Goal: Task Accomplishment & Management: Manage account settings

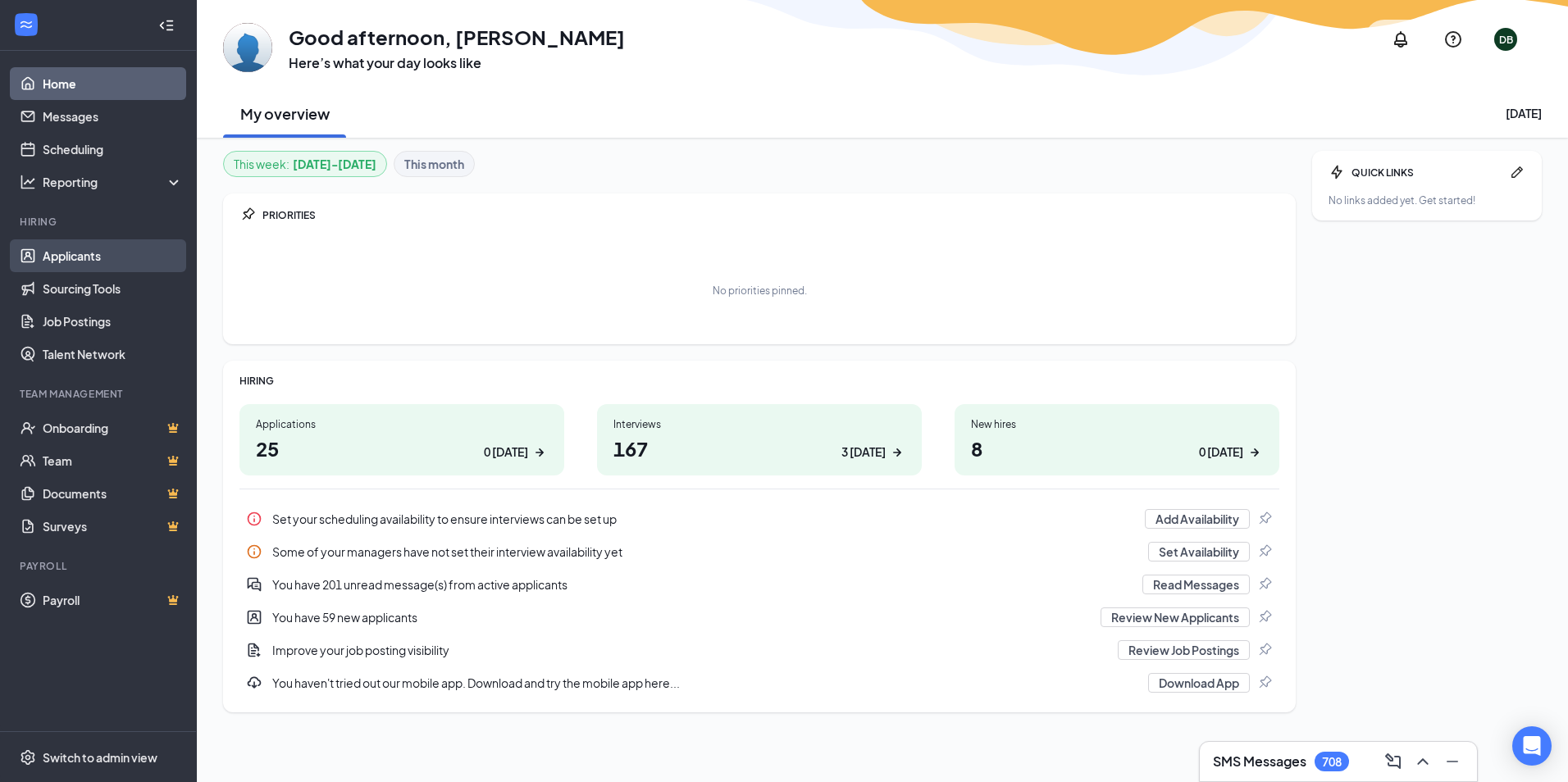
click at [82, 264] on link "Applicants" at bounding box center [113, 256] width 140 height 32
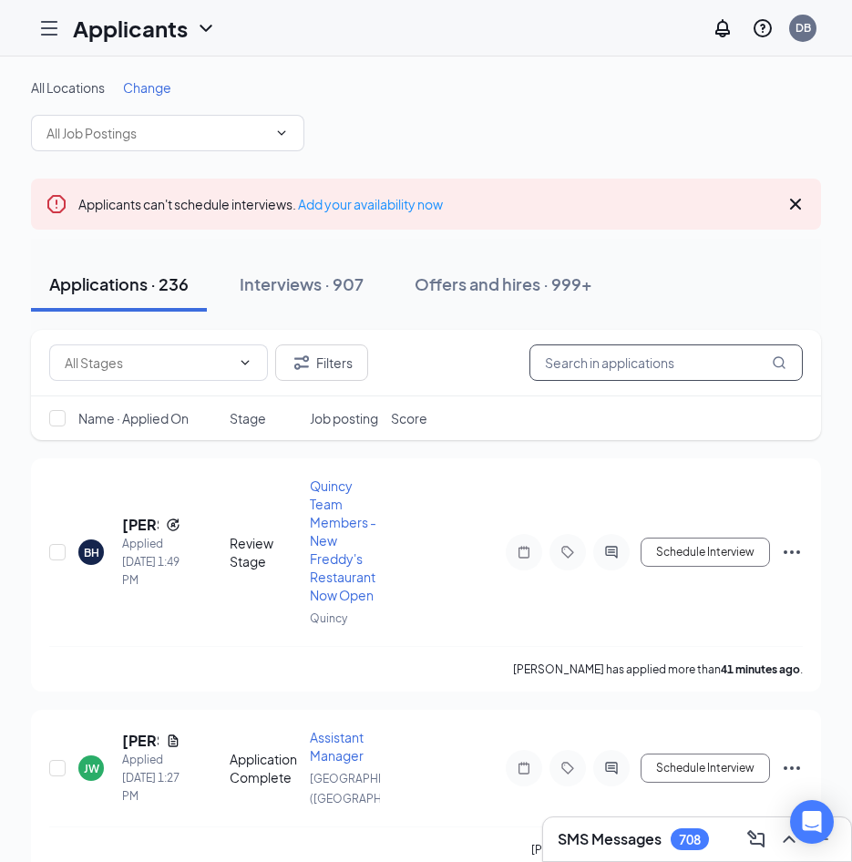
click at [704, 353] on input "text" at bounding box center [665, 362] width 273 height 36
click at [552, 284] on div "Offers and hires · 999+" at bounding box center [503, 283] width 178 height 23
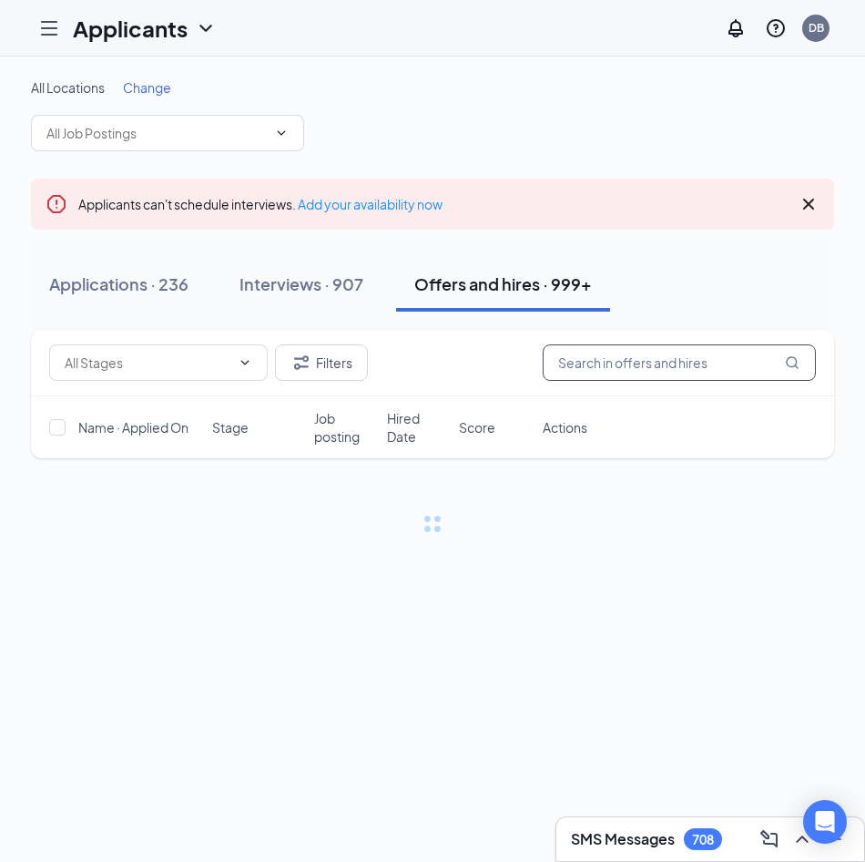
click at [686, 377] on input "text" at bounding box center [679, 362] width 273 height 36
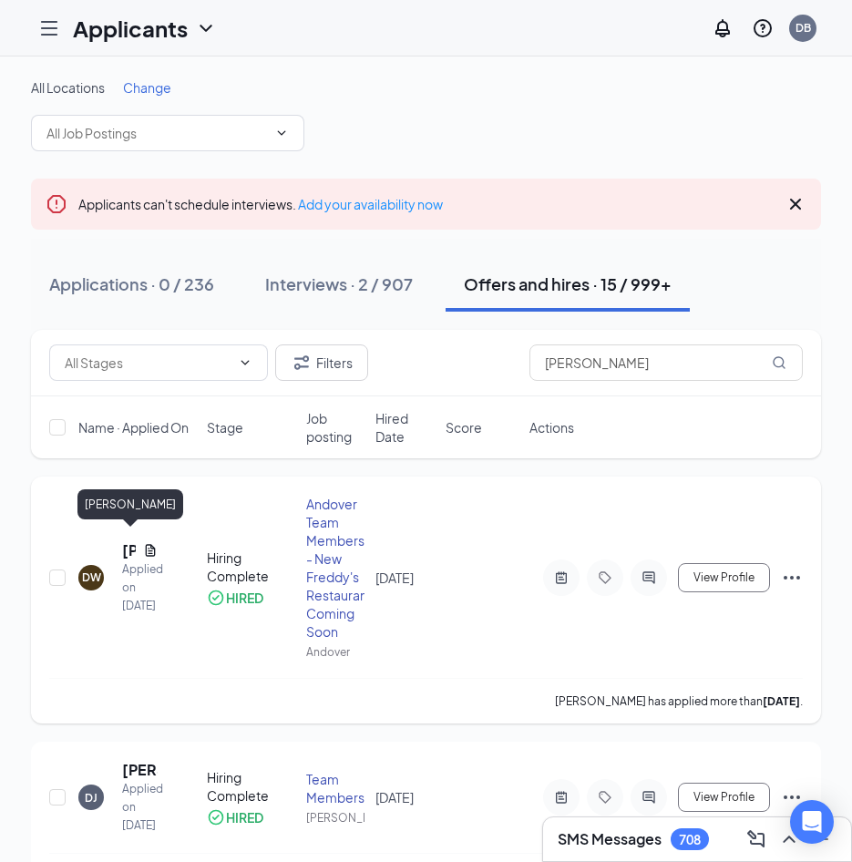
click at [125, 545] on h5 "Dylan Winchester" at bounding box center [129, 550] width 14 height 20
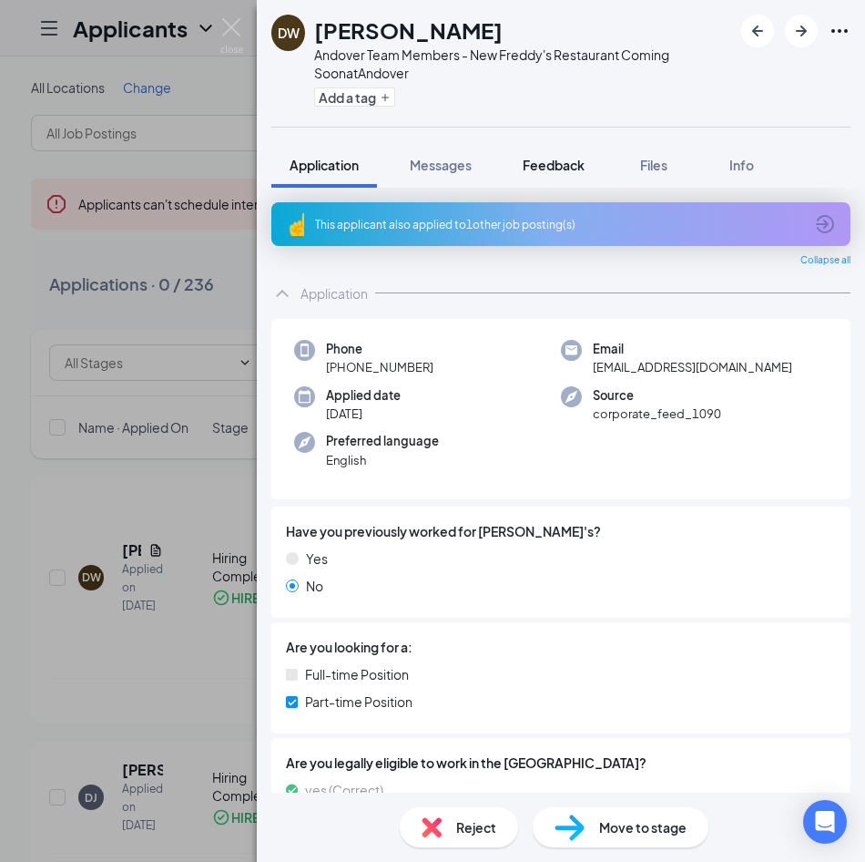
click at [547, 178] on button "Feedback" at bounding box center [554, 165] width 98 height 46
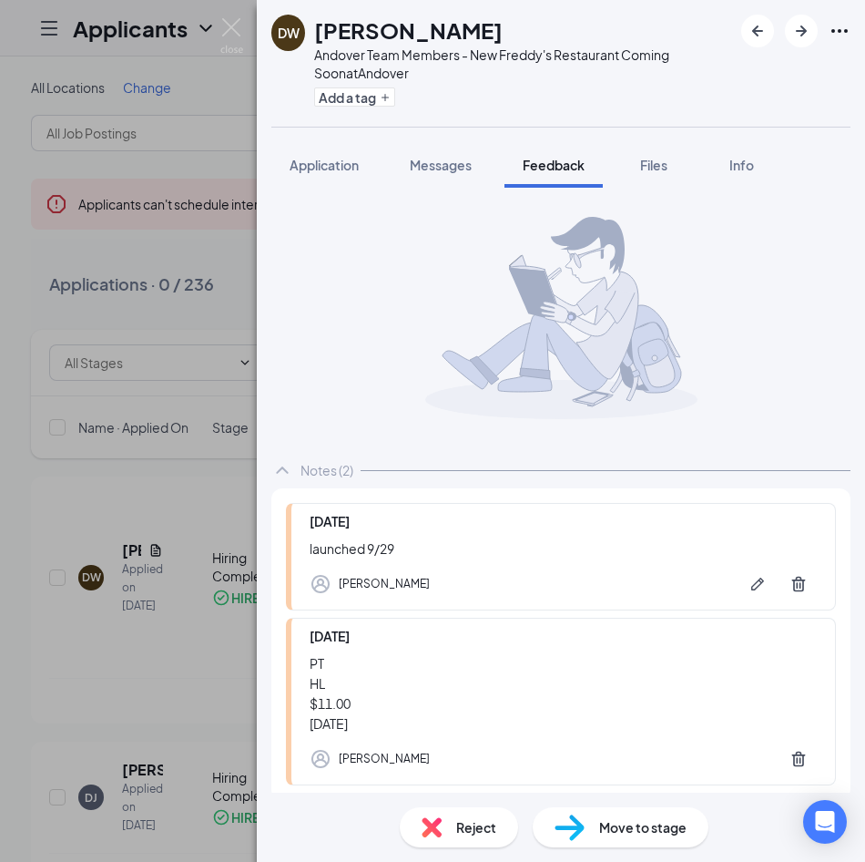
click at [169, 169] on div "DW Dylan Winchester Andover Team Members - New Freddy's Restaurant Coming Soon …" at bounding box center [432, 431] width 865 height 862
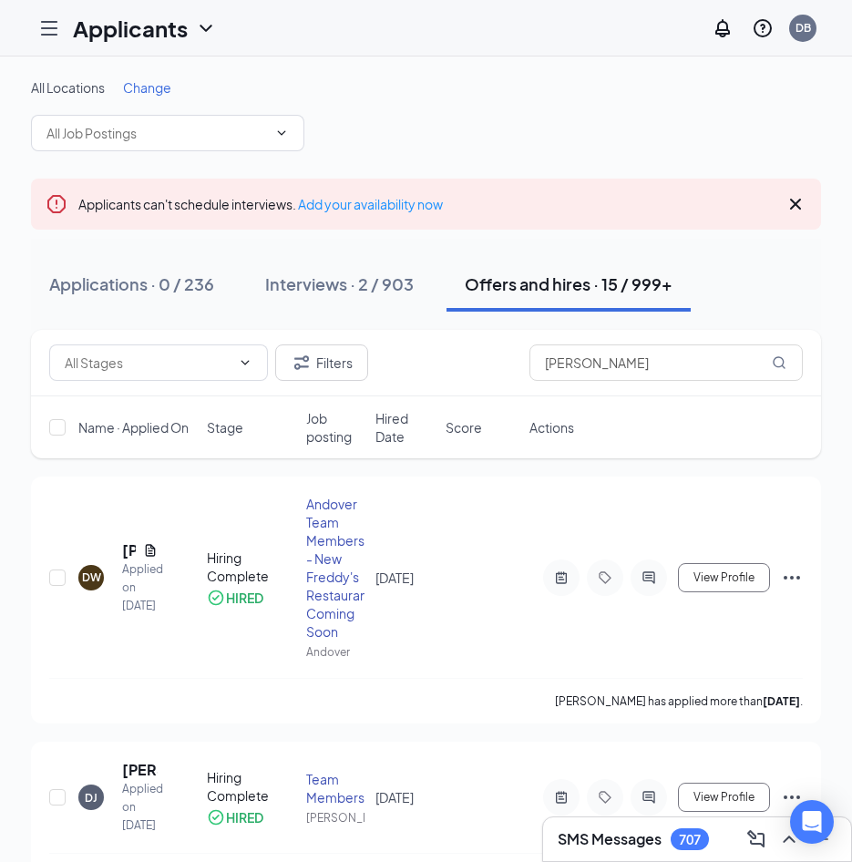
drag, startPoint x: 656, startPoint y: 382, endPoint x: 522, endPoint y: 363, distance: 135.1
click at [522, 363] on div "Filters dylan" at bounding box center [426, 363] width 790 height 67
drag, startPoint x: 522, startPoint y: 363, endPoint x: 614, endPoint y: 354, distance: 92.5
click at [608, 348] on input "dylan" at bounding box center [665, 362] width 273 height 36
click at [615, 355] on input "dylan" at bounding box center [665, 362] width 273 height 36
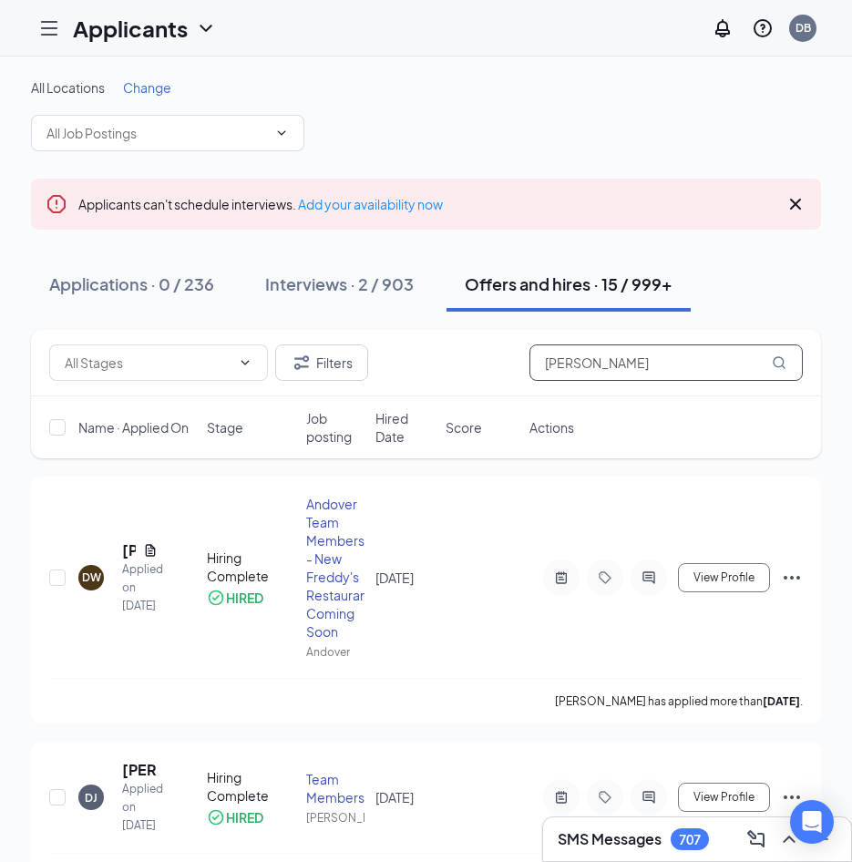
click at [615, 355] on input "dylan" at bounding box center [665, 362] width 273 height 36
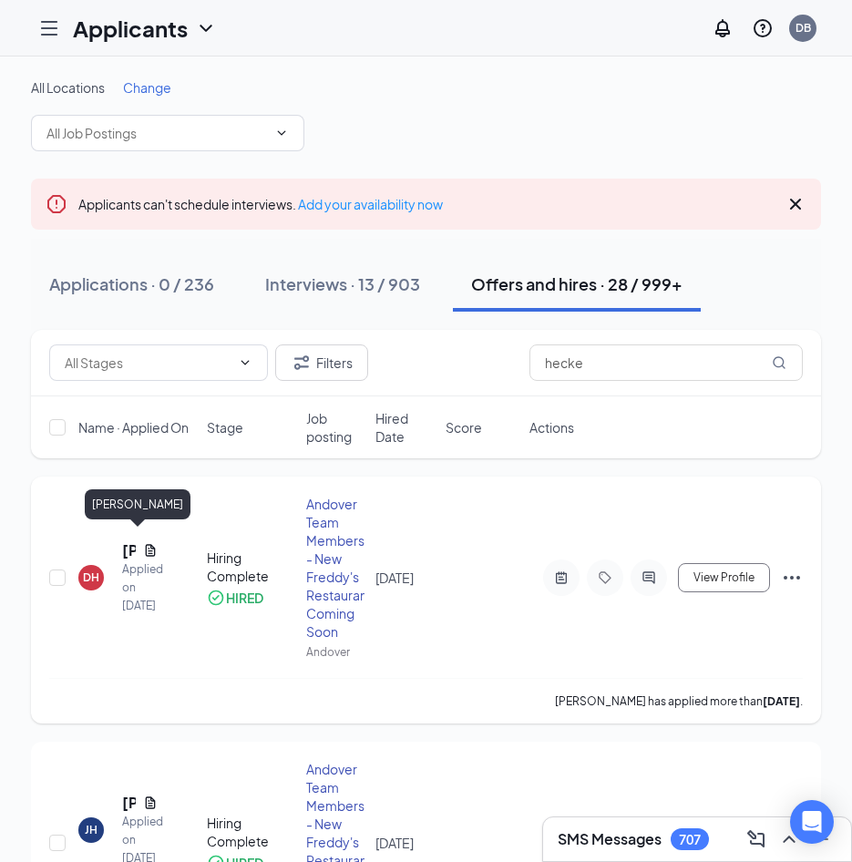
click at [127, 540] on h5 "Deirdre Hecke" at bounding box center [129, 550] width 14 height 20
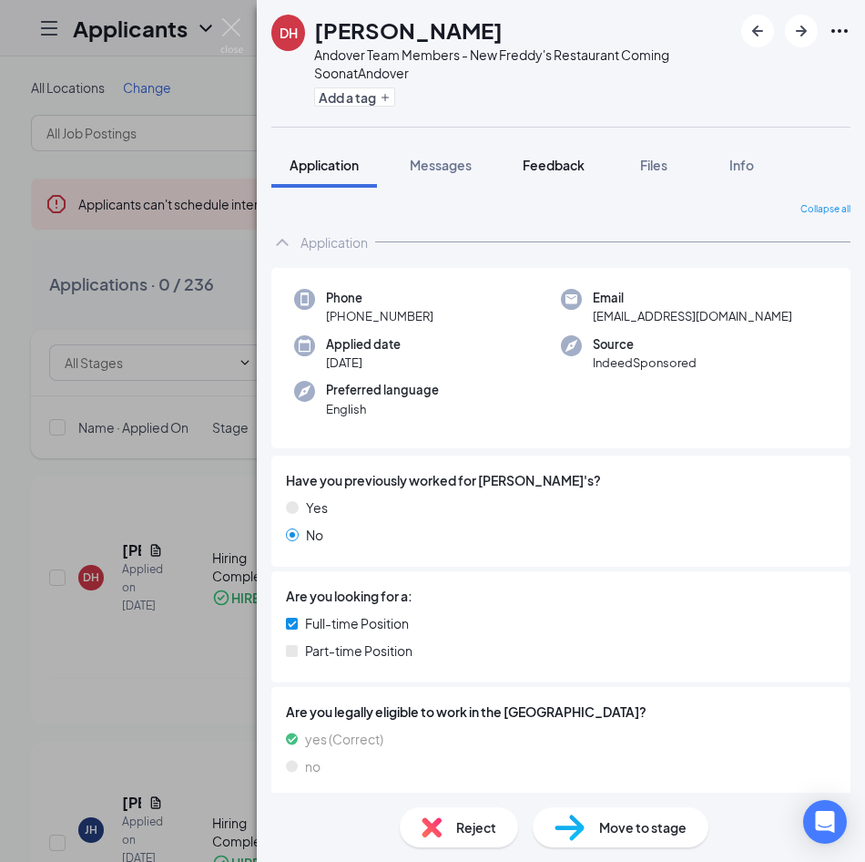
click at [571, 169] on span "Feedback" at bounding box center [554, 165] width 62 height 16
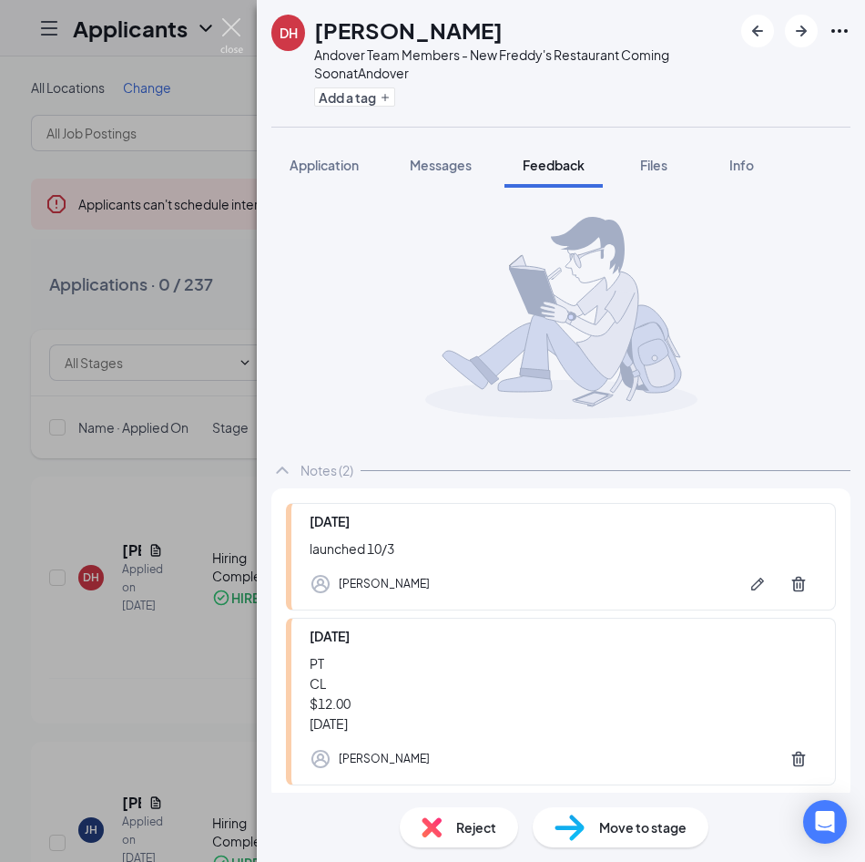
click at [229, 26] on img at bounding box center [231, 36] width 23 height 36
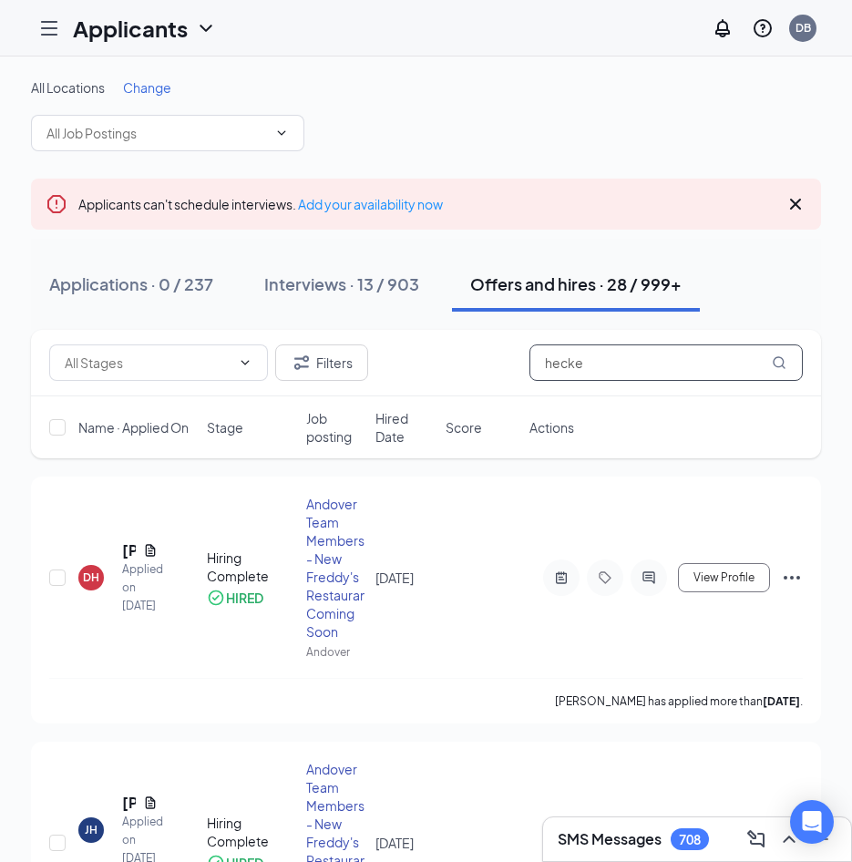
click at [666, 359] on input "hecke" at bounding box center [665, 362] width 273 height 36
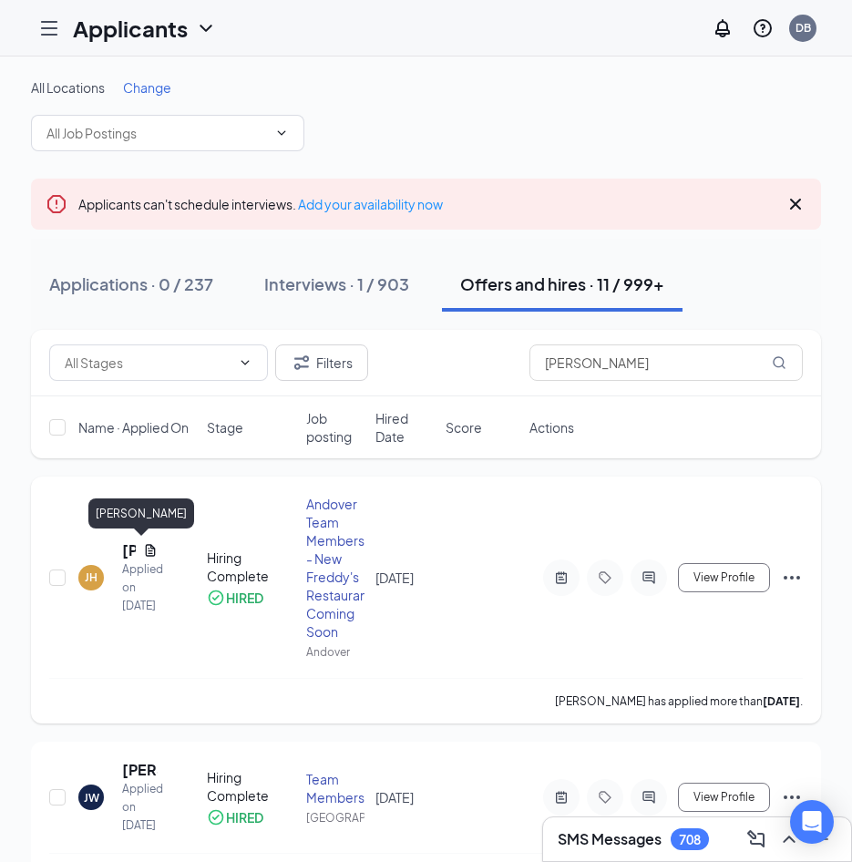
click at [126, 547] on h5 "Jesse Hursey" at bounding box center [129, 550] width 14 height 20
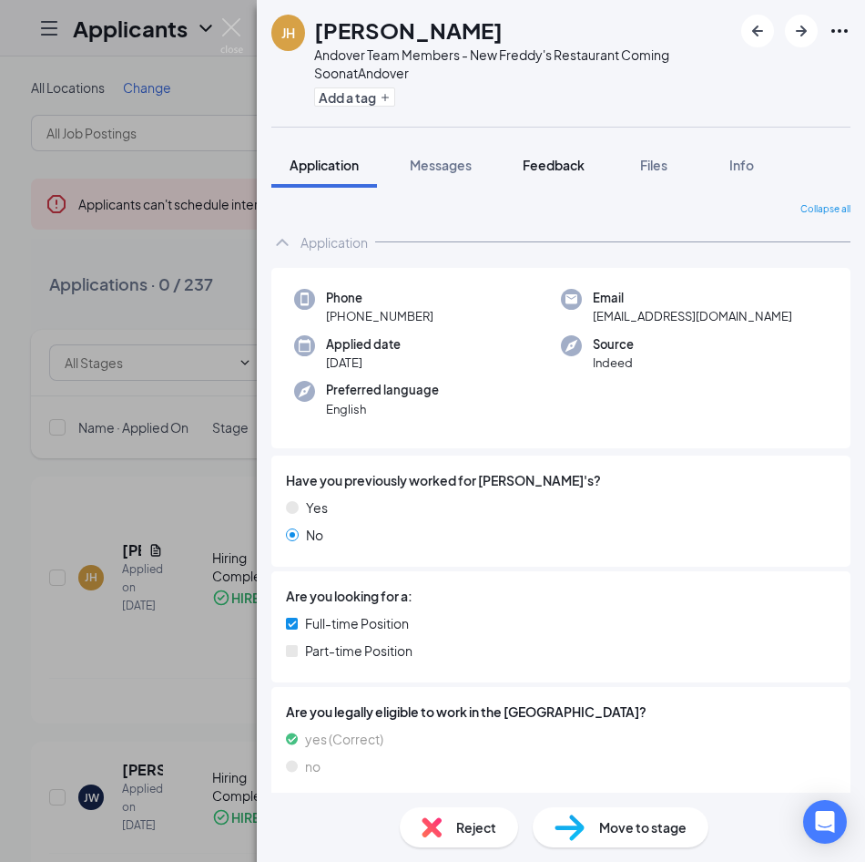
click at [570, 167] on span "Feedback" at bounding box center [554, 165] width 62 height 16
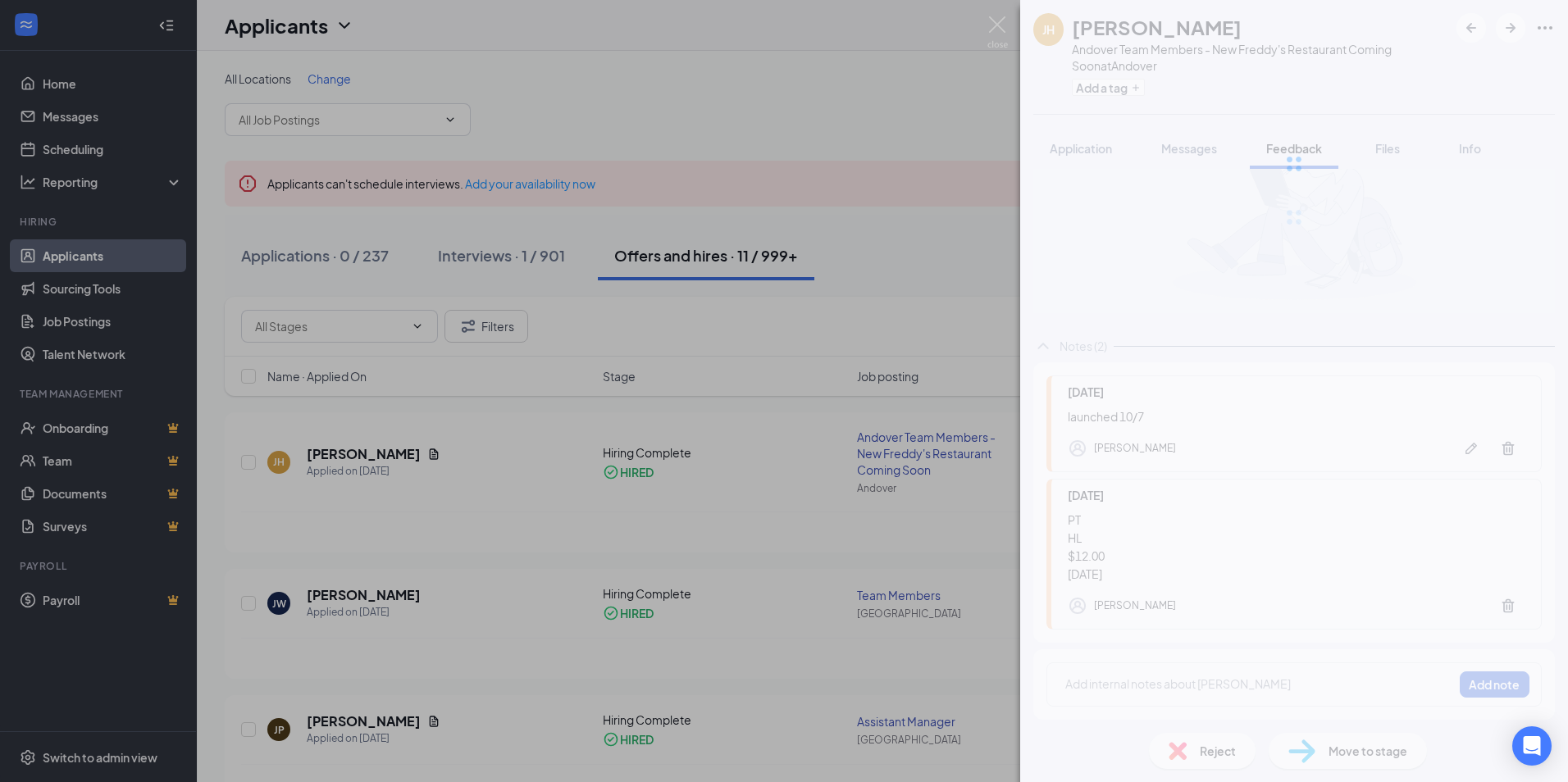
scroll to position [77, 0]
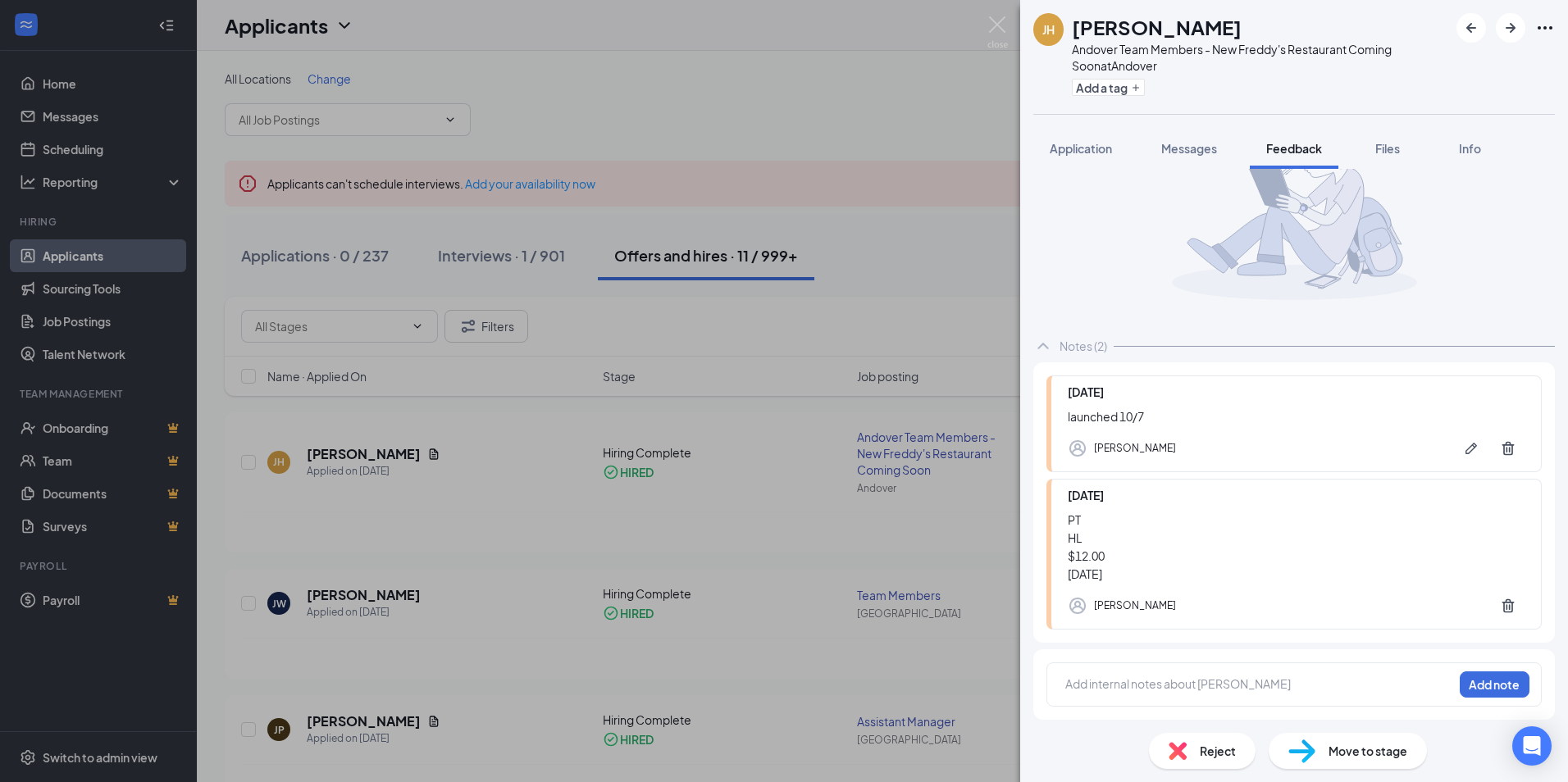
drag, startPoint x: 920, startPoint y: 128, endPoint x: 743, endPoint y: 84, distance: 182.4
click at [920, 128] on div "JH Jesse Hursey Andover Team Members - New Freddy's Restaurant Coming Soon at A…" at bounding box center [784, 391] width 1568 height 782
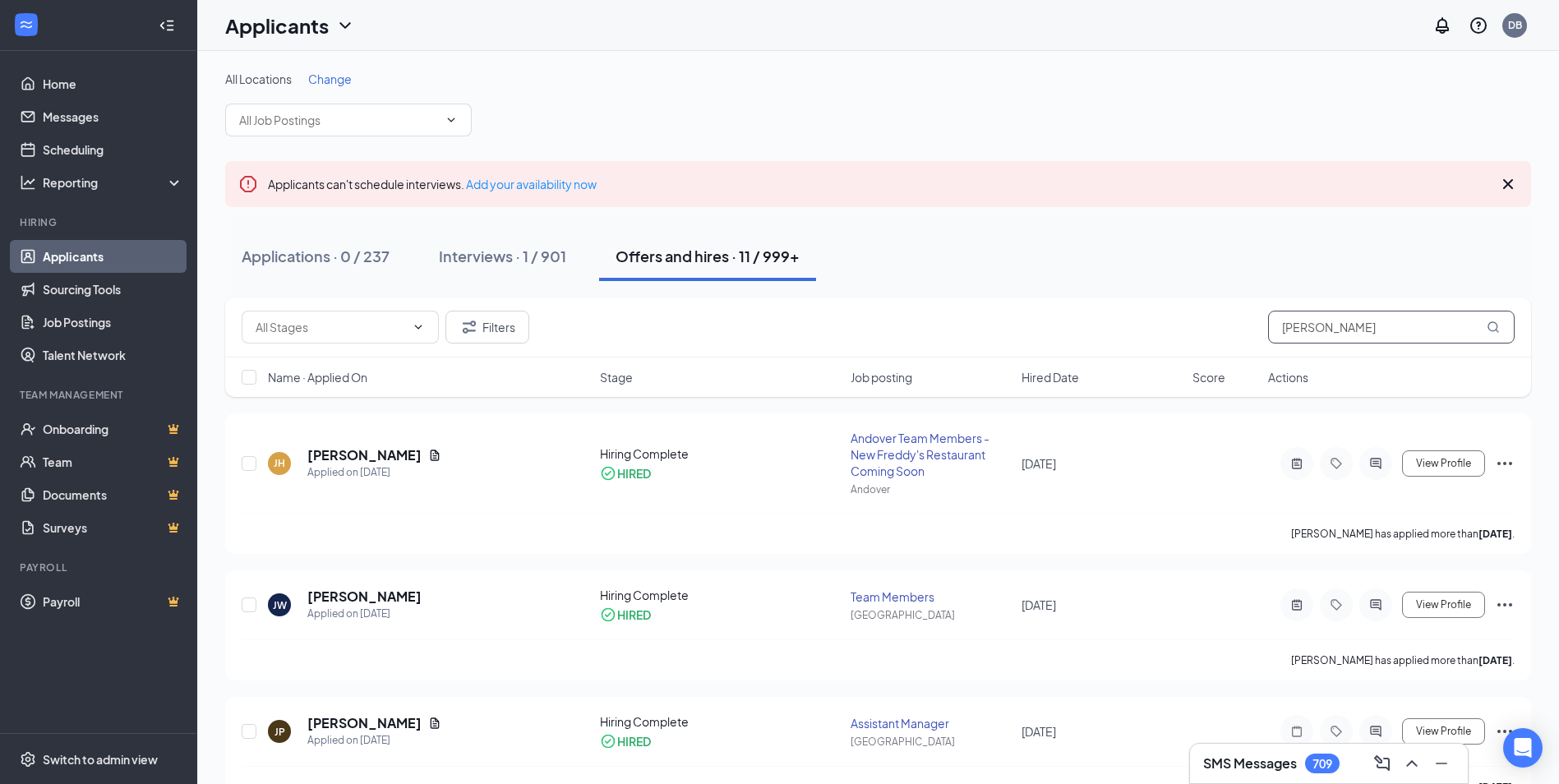
drag, startPoint x: 1195, startPoint y: 327, endPoint x: 1047, endPoint y: 334, distance: 148.2
click at [1047, 334] on div "Filters jesse" at bounding box center [878, 327] width 1273 height 32
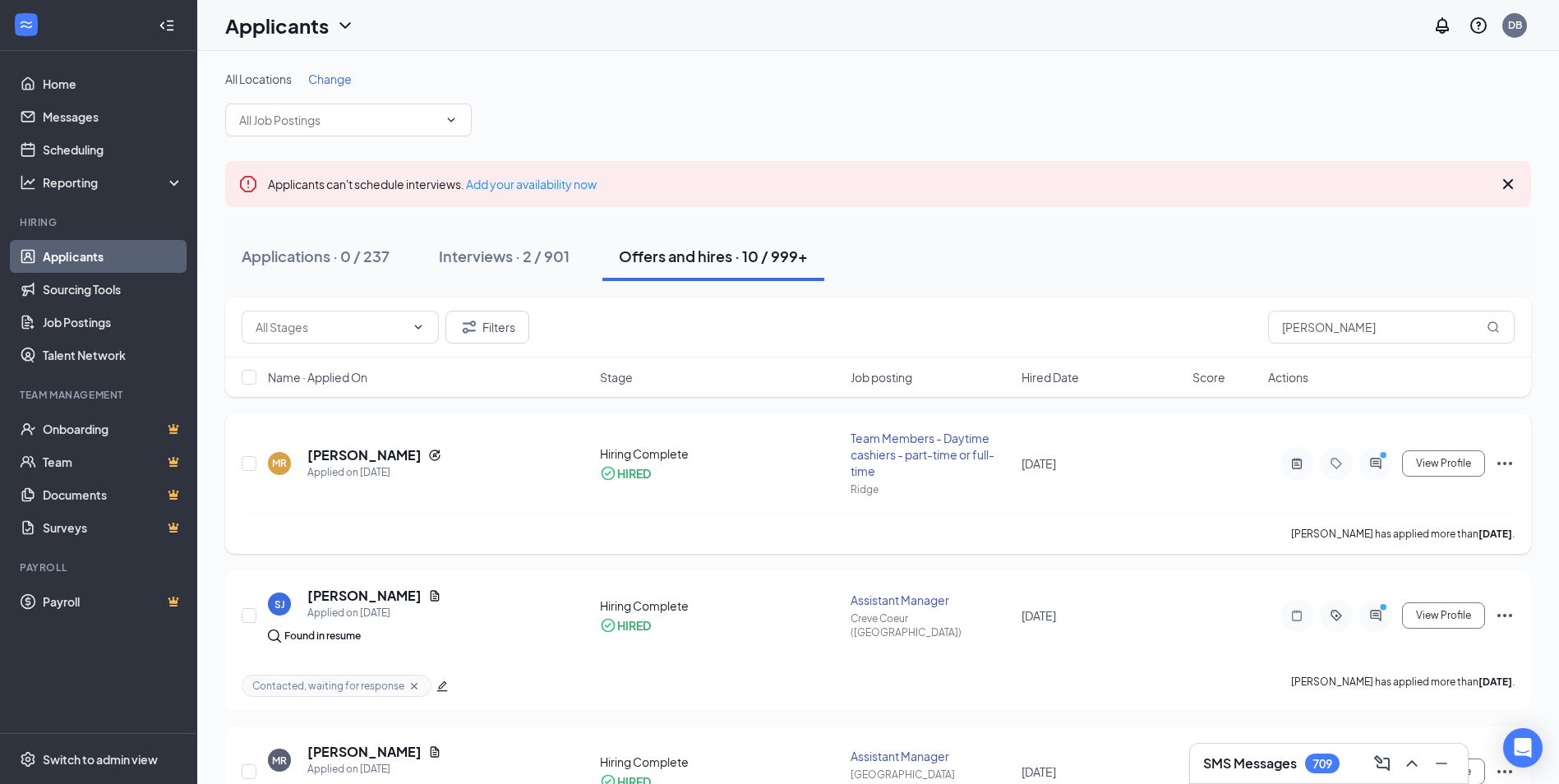
click at [370, 455] on h5 "merica rodriguez" at bounding box center [364, 456] width 115 height 18
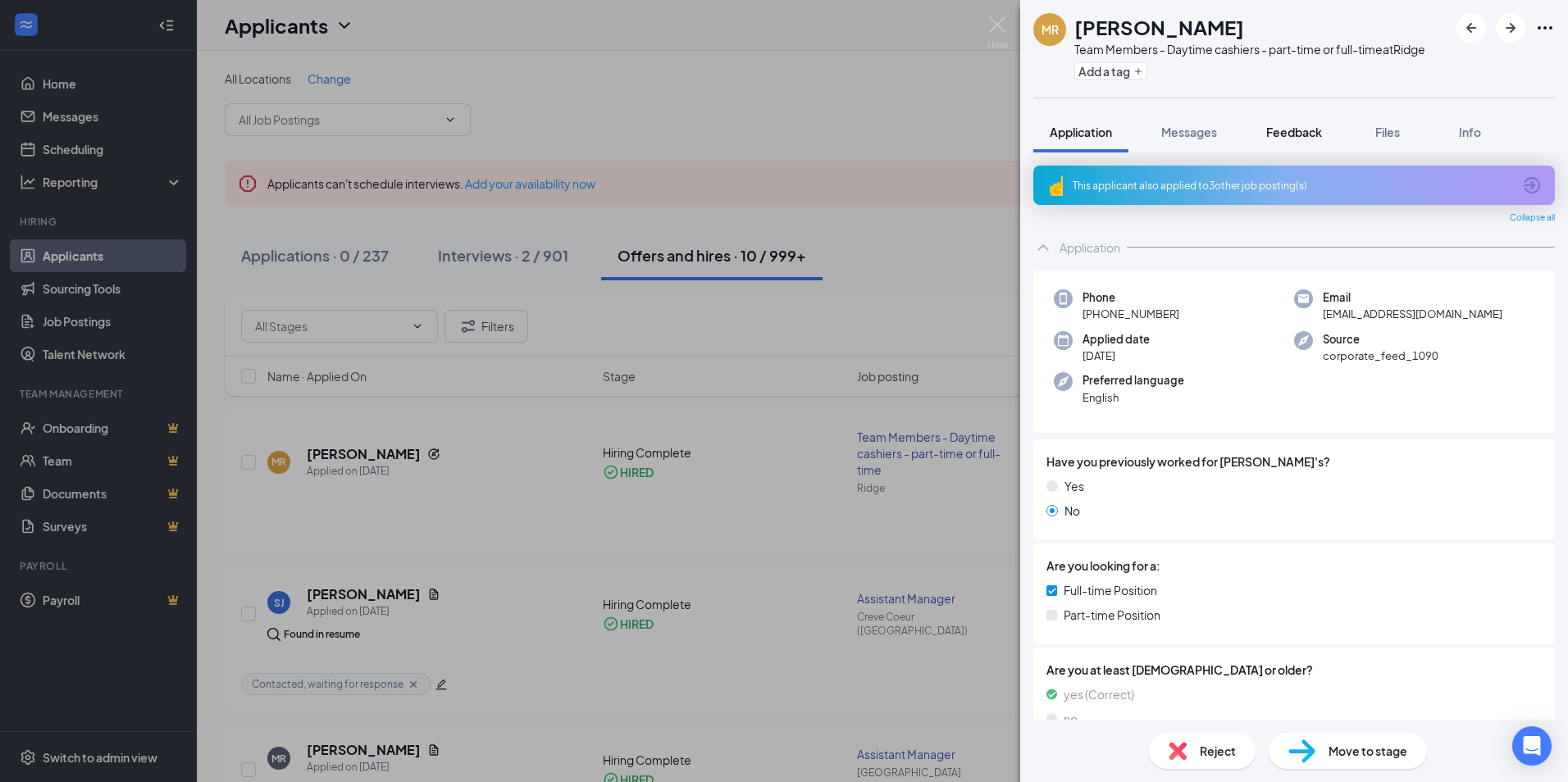
click at [1329, 130] on button "Feedback" at bounding box center [1293, 132] width 88 height 41
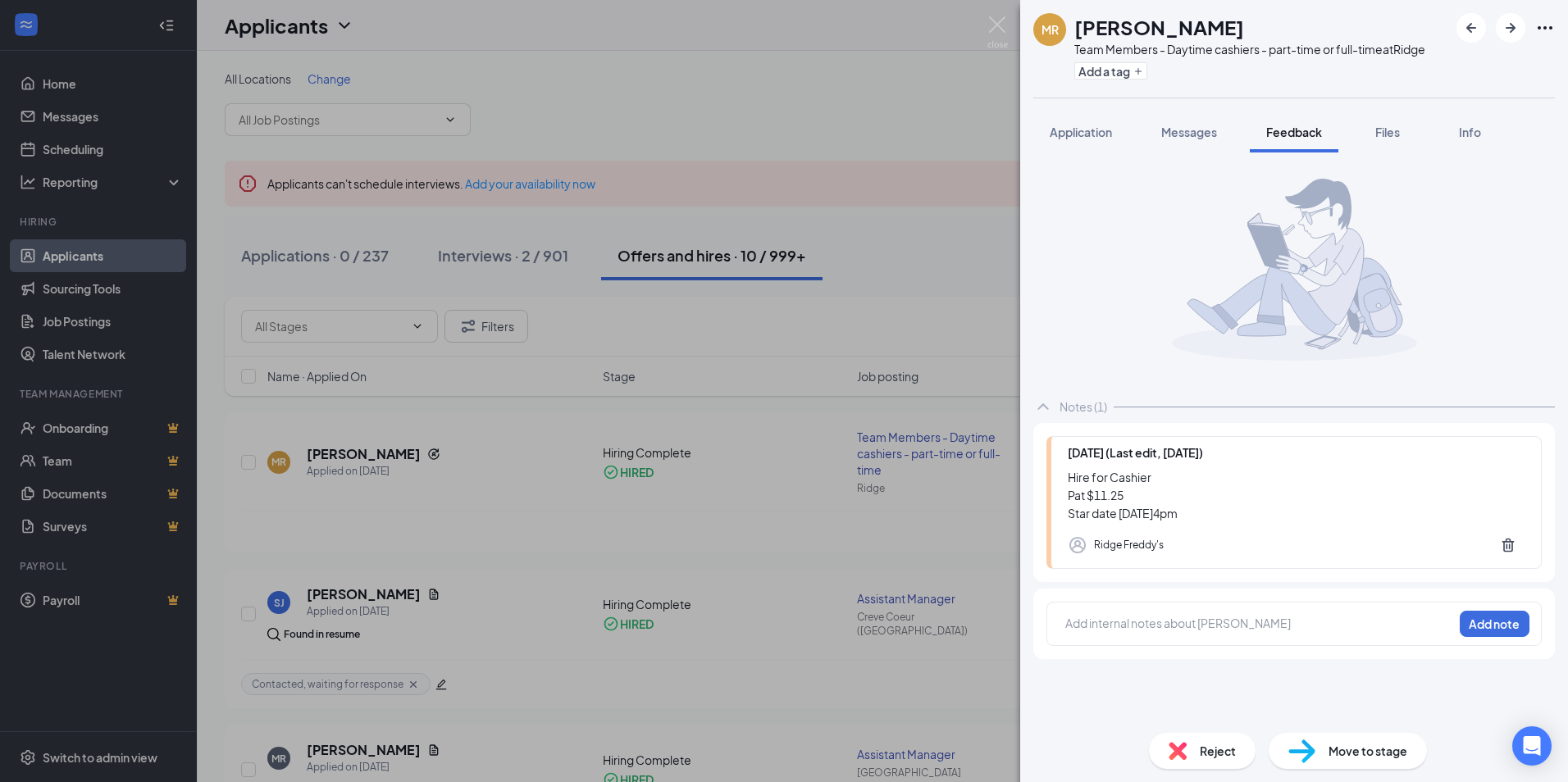
click at [1354, 135] on div "Application Messages Feedback Files Info" at bounding box center [1293, 132] width 521 height 41
click at [944, 129] on div "MR merica rodriguez Team Members - Daytime cashiers - part-time or full-time at…" at bounding box center [784, 391] width 1568 height 782
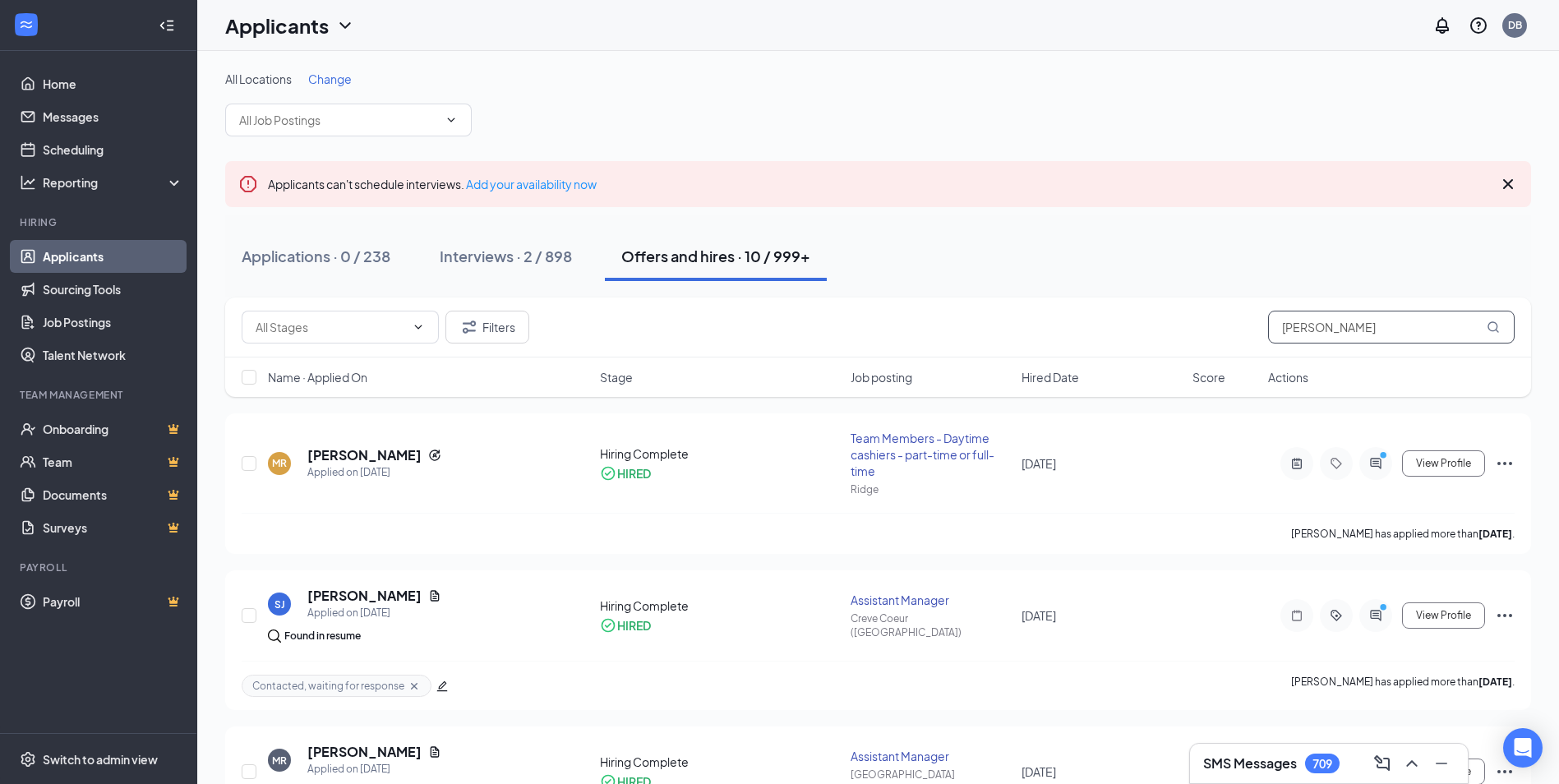
drag, startPoint x: 1343, startPoint y: 337, endPoint x: 1196, endPoint y: 321, distance: 147.9
click at [1196, 321] on div "Filters merica" at bounding box center [878, 327] width 1273 height 32
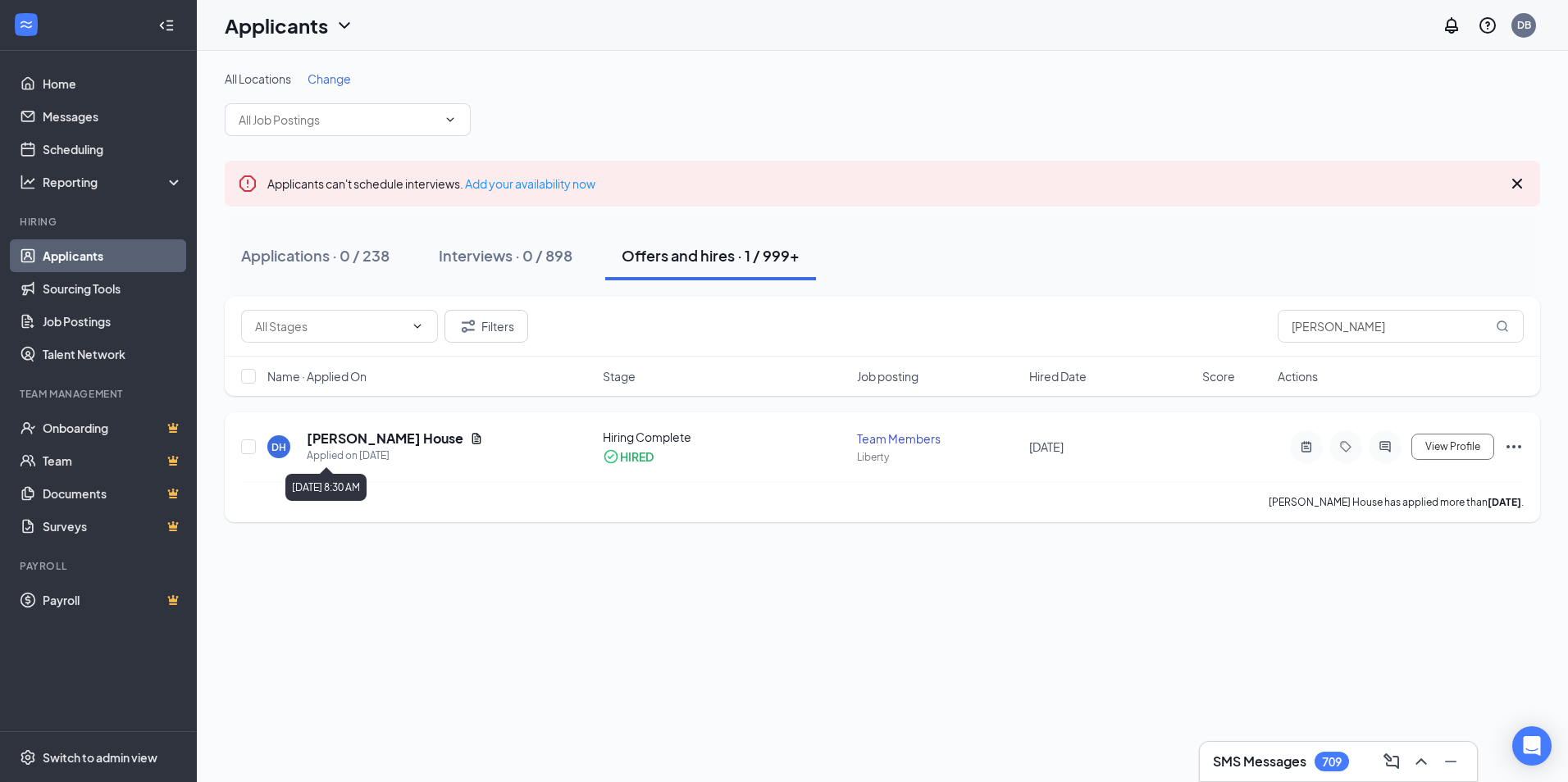
click at [345, 444] on h5 "Deken House" at bounding box center [385, 438] width 157 height 18
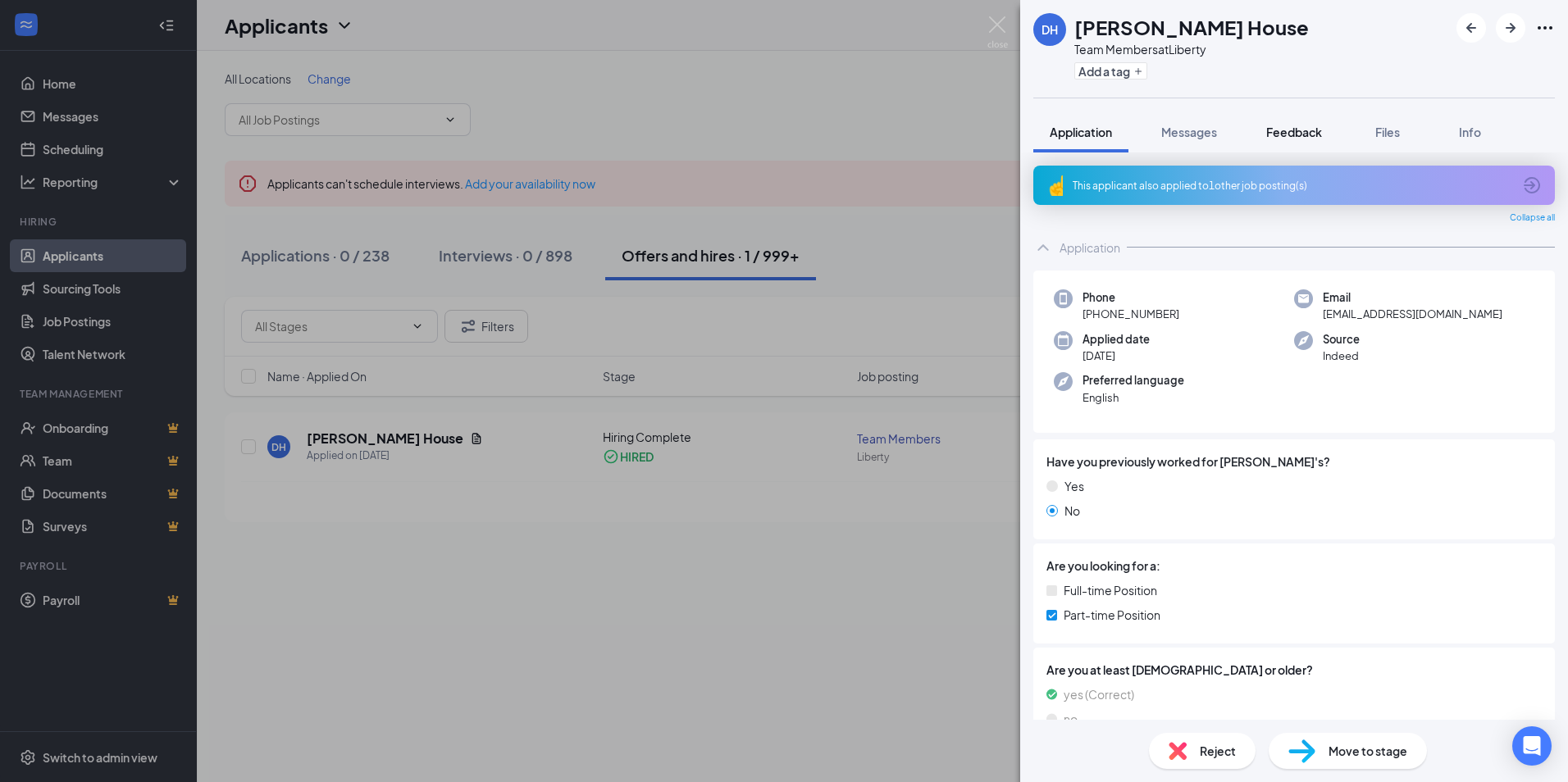
drag, startPoint x: 1288, startPoint y: 122, endPoint x: 1556, endPoint y: 117, distance: 268.0
click at [1289, 122] on button "Feedback" at bounding box center [1293, 132] width 88 height 41
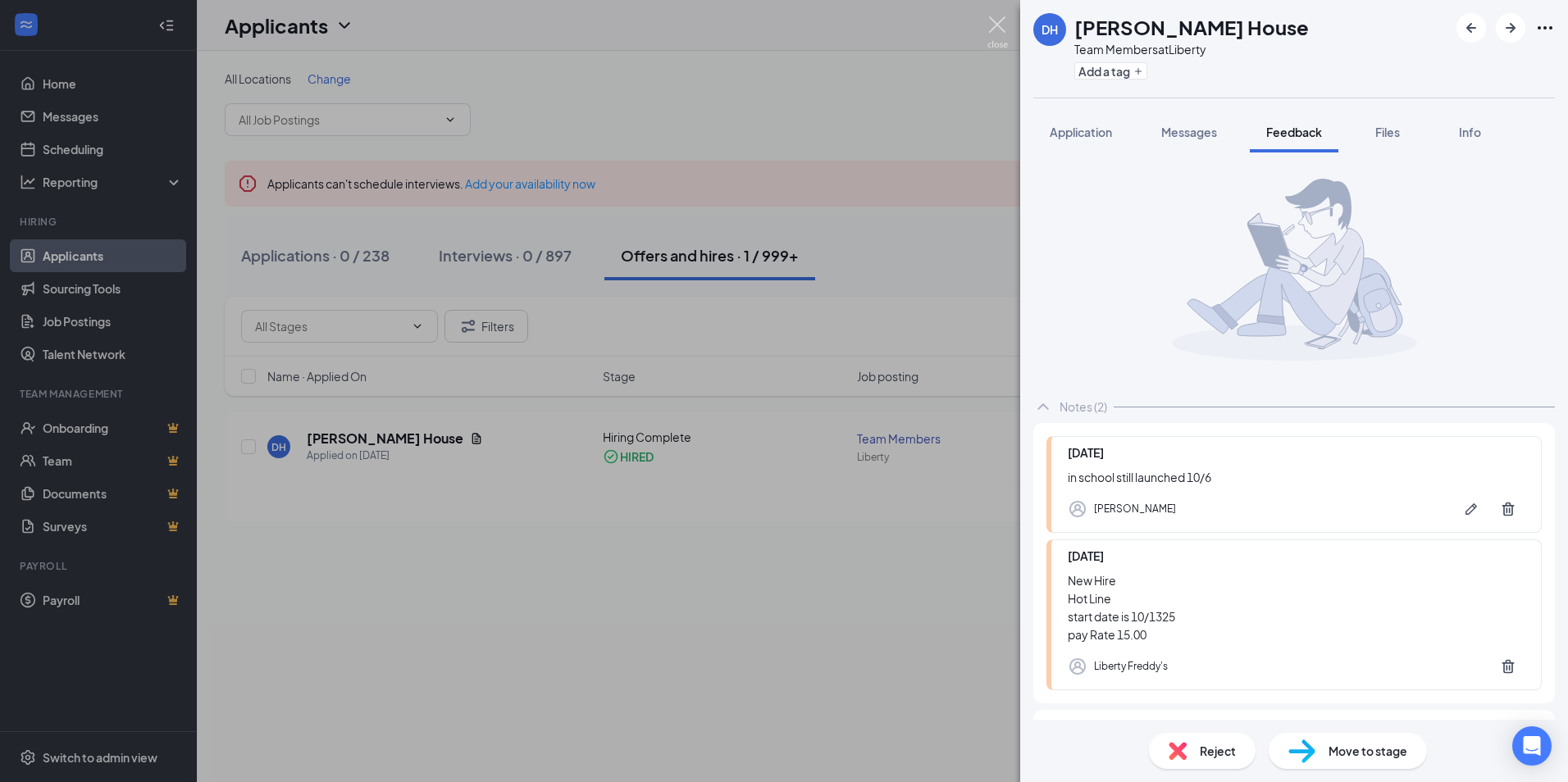
drag, startPoint x: 998, startPoint y: 29, endPoint x: 1118, endPoint y: 49, distance: 121.7
click at [998, 29] on img at bounding box center [997, 32] width 21 height 32
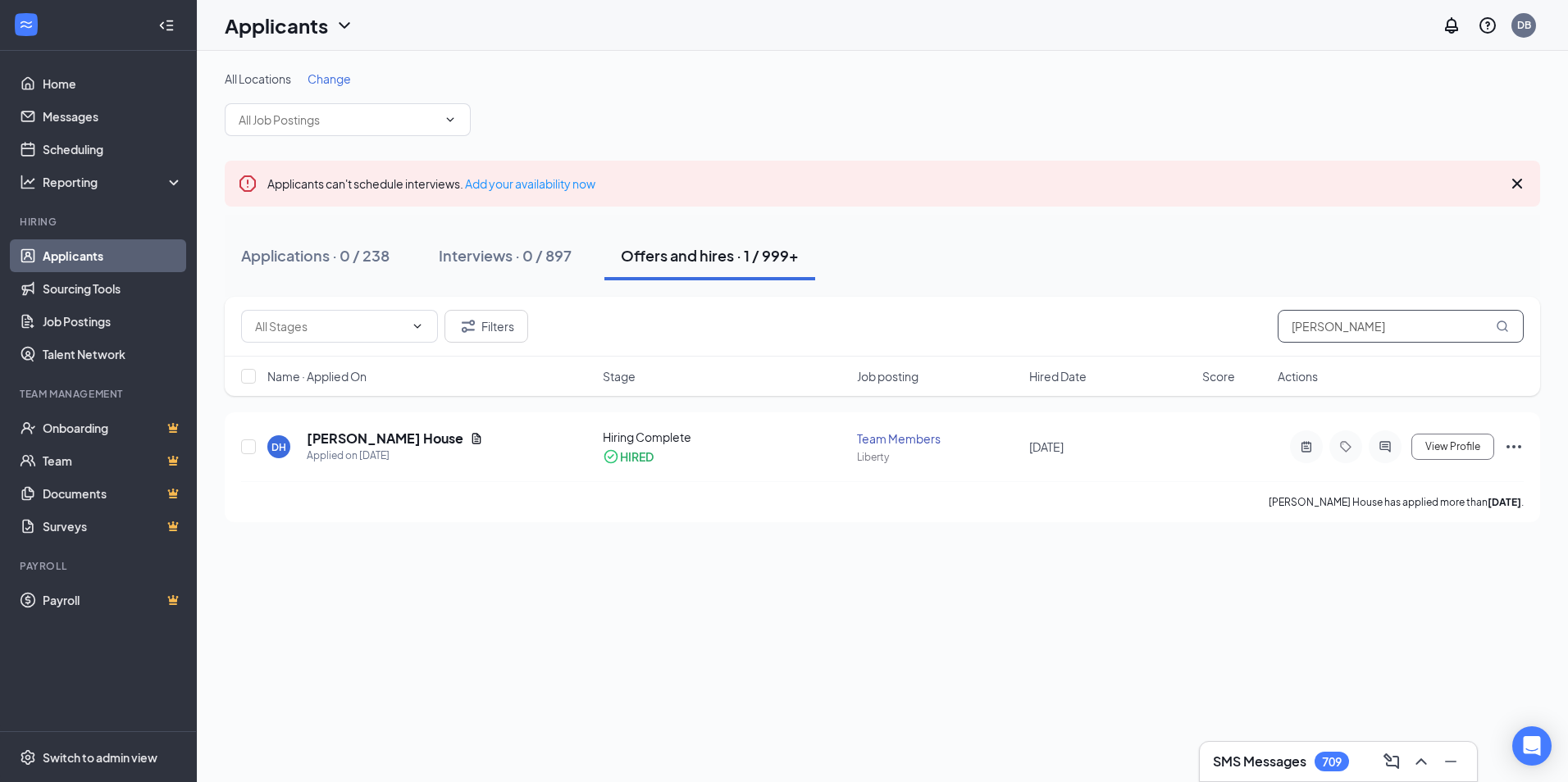
drag, startPoint x: 1357, startPoint y: 331, endPoint x: 1174, endPoint y: 324, distance: 183.1
click at [1175, 325] on div "Filters deken" at bounding box center [882, 326] width 1283 height 32
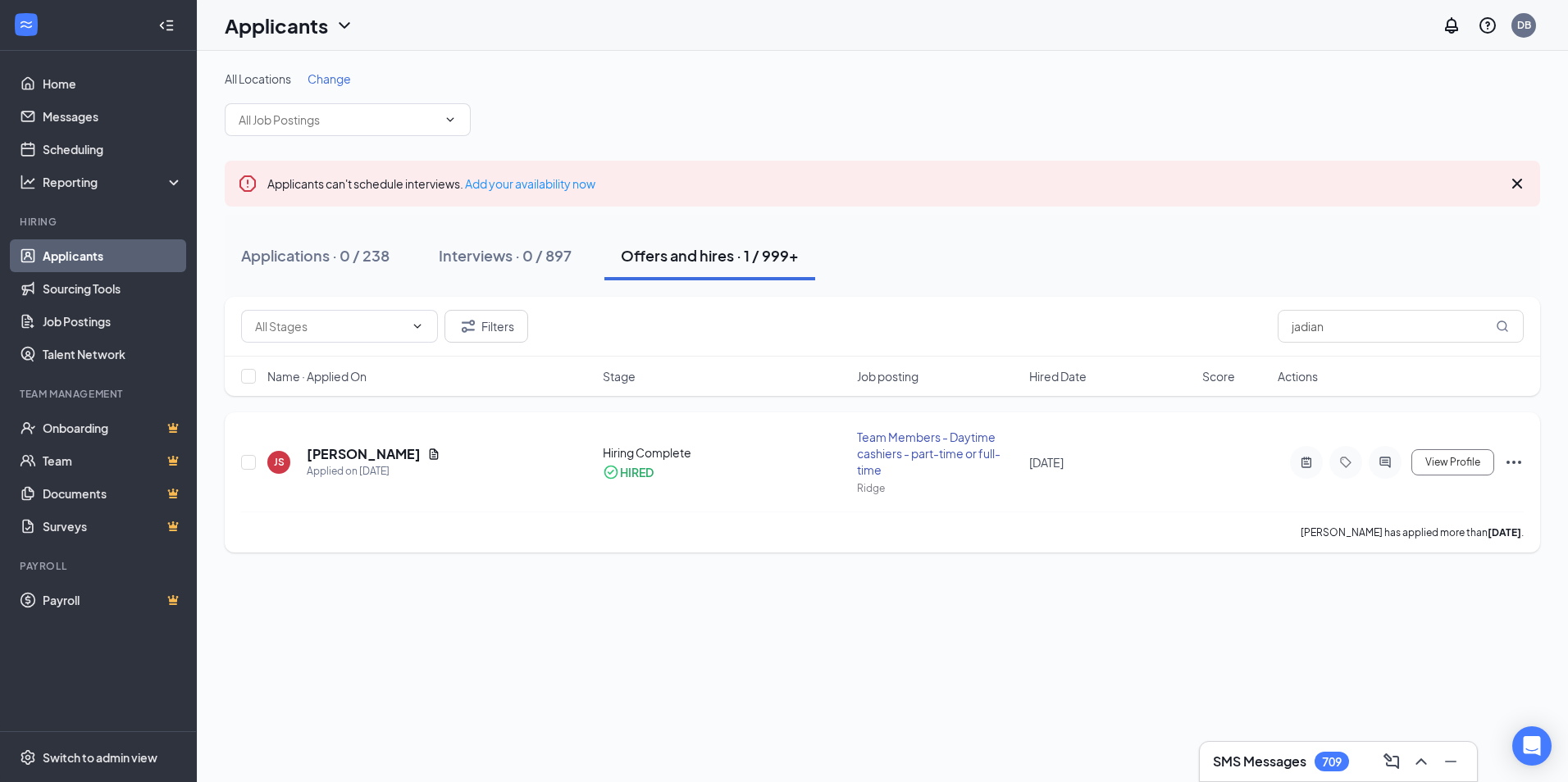
click at [355, 449] on h5 "Jadian Smith" at bounding box center [364, 454] width 114 height 18
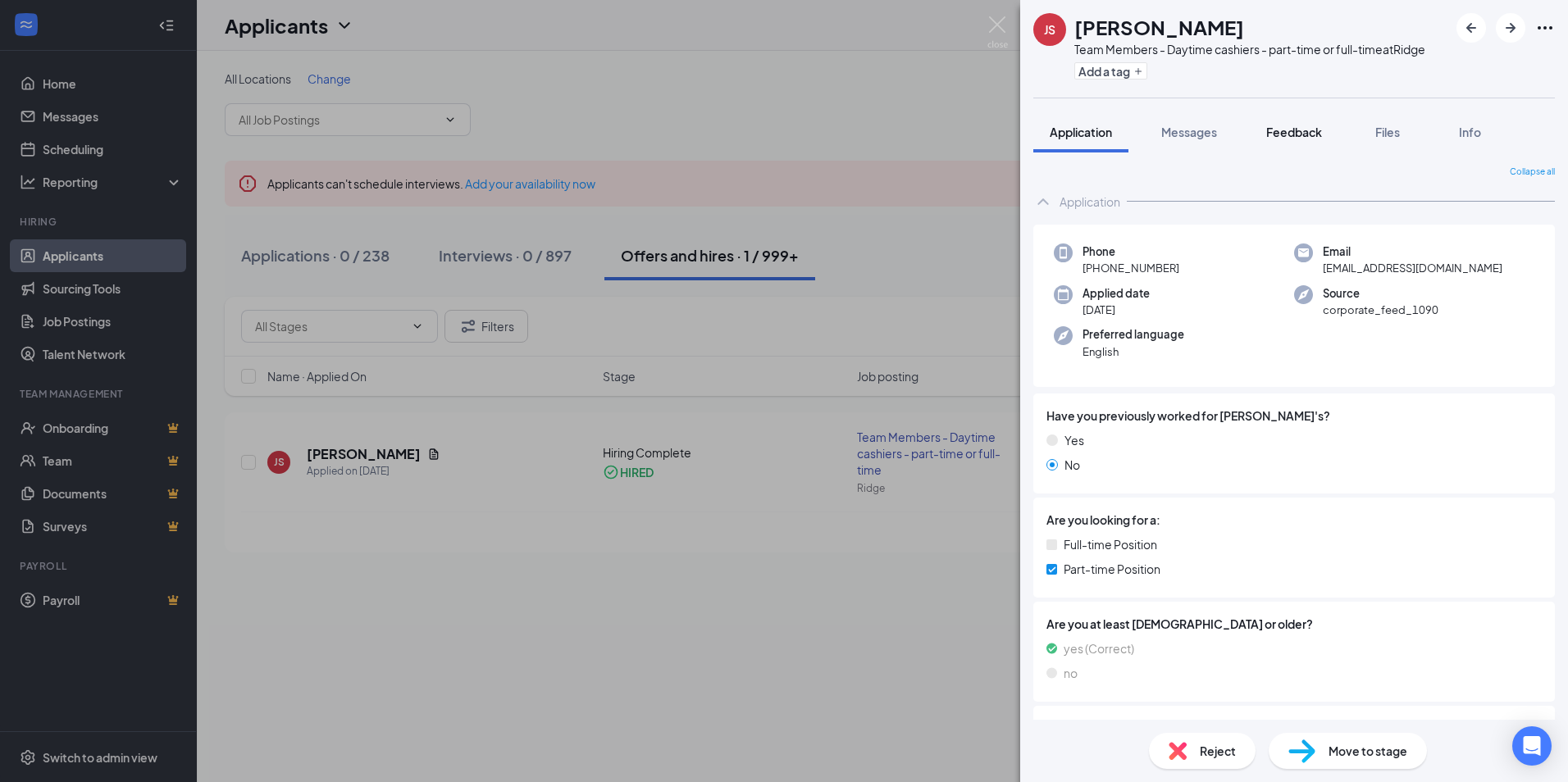
click at [1289, 123] on button "Feedback" at bounding box center [1293, 132] width 88 height 41
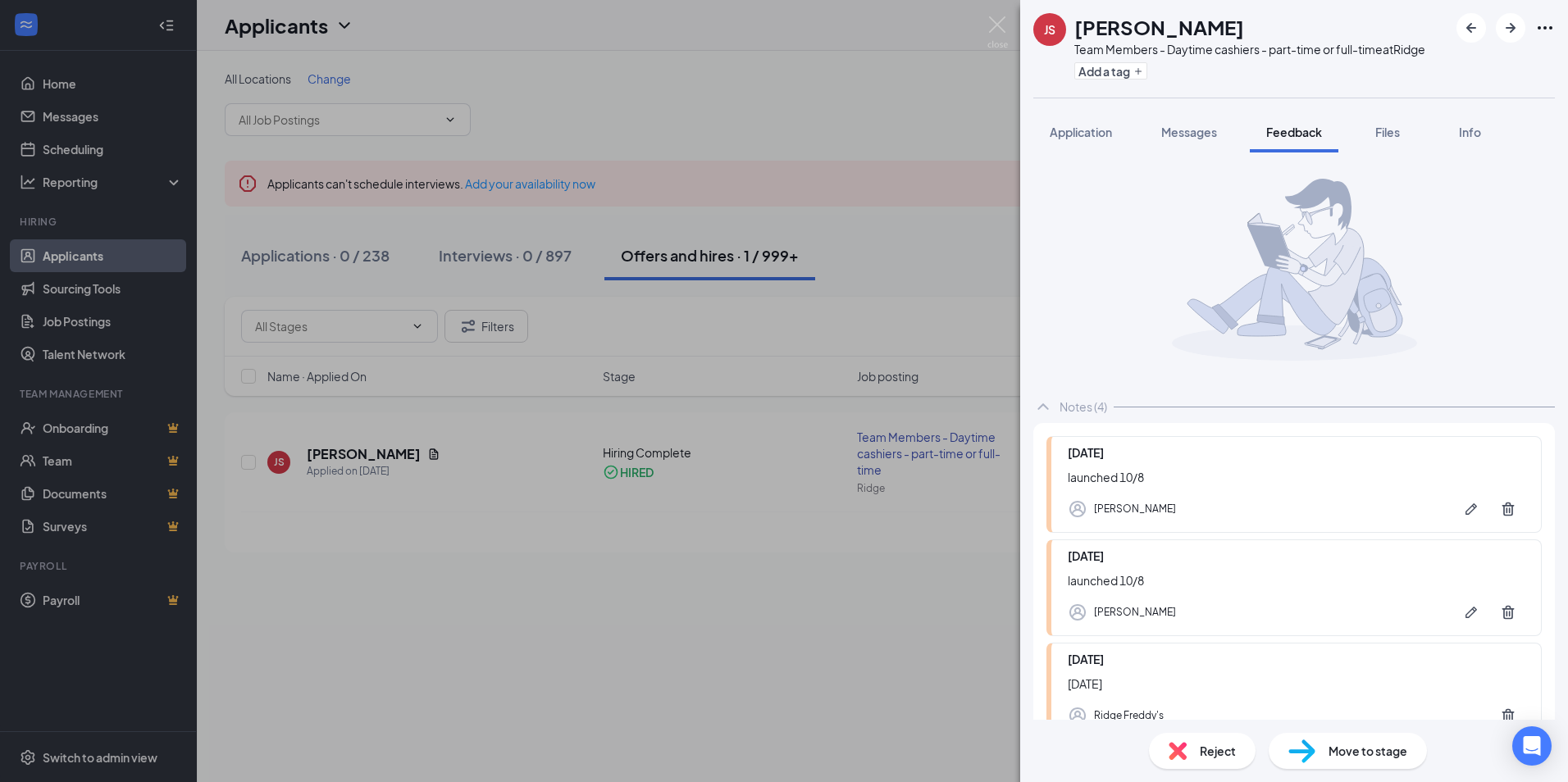
scroll to position [213, 0]
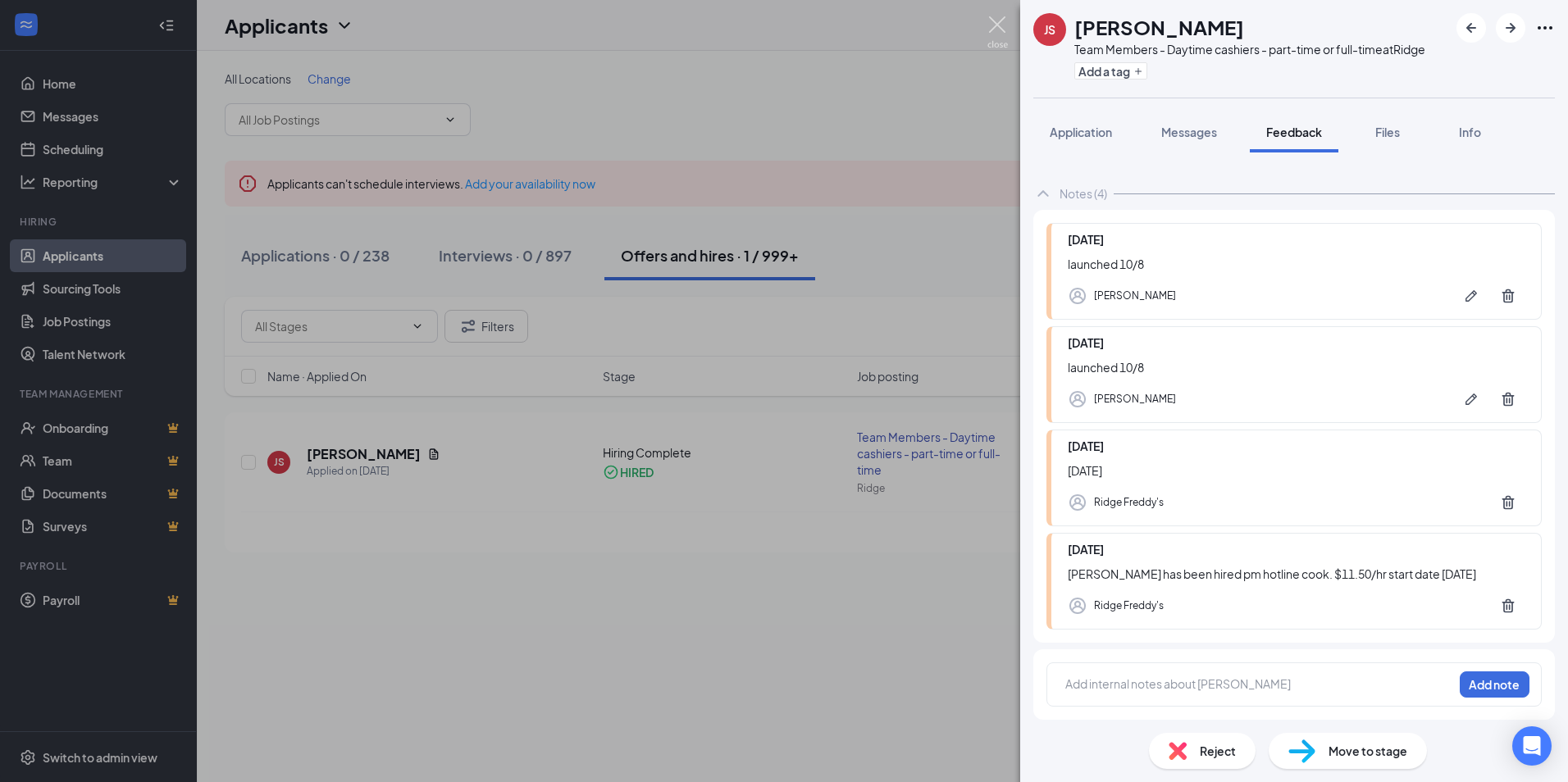
click at [992, 31] on img at bounding box center [997, 32] width 21 height 32
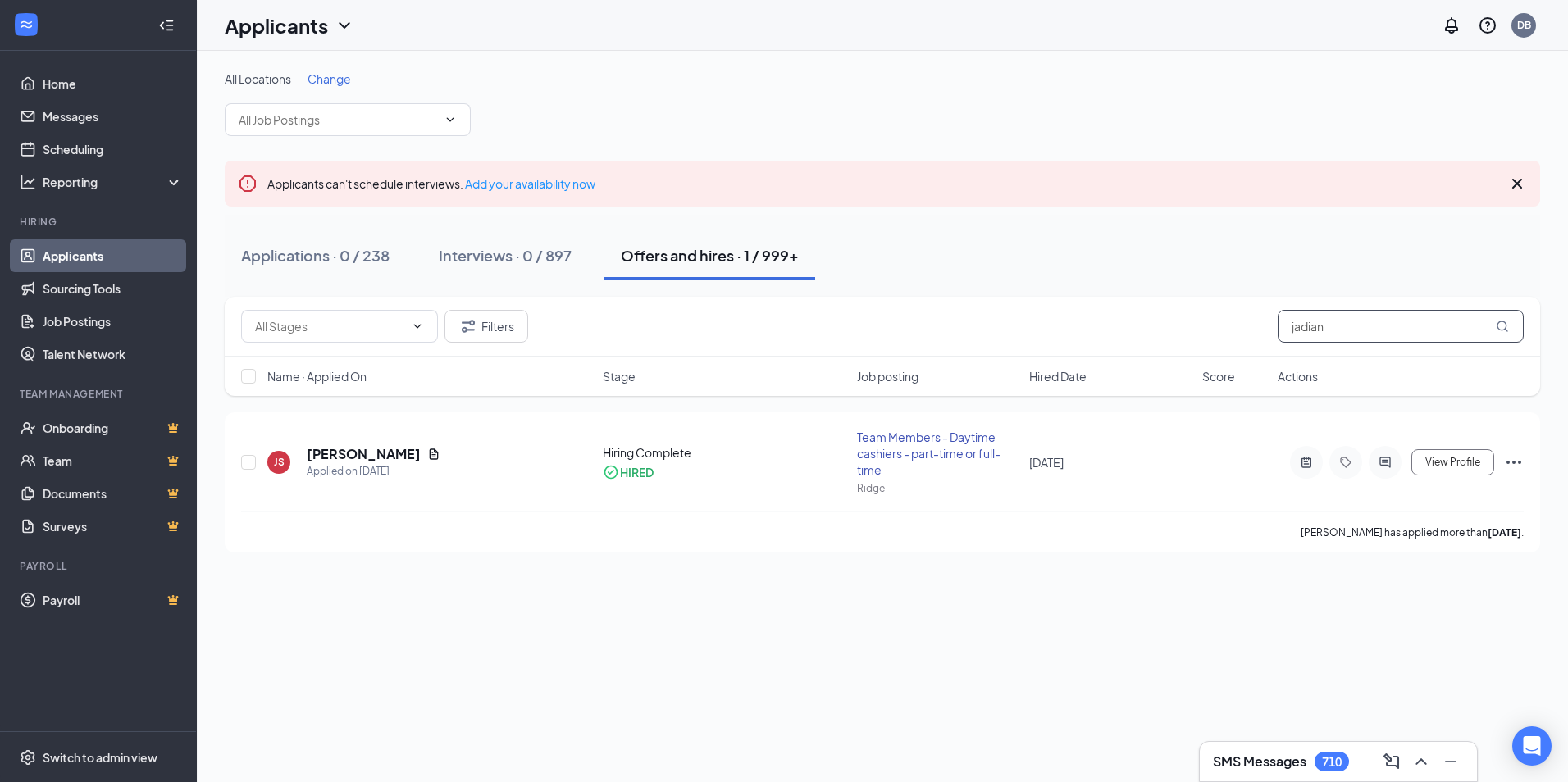
drag, startPoint x: 1350, startPoint y: 328, endPoint x: 1244, endPoint y: 329, distance: 106.0
click at [1244, 329] on div "Filters jadian" at bounding box center [882, 326] width 1283 height 32
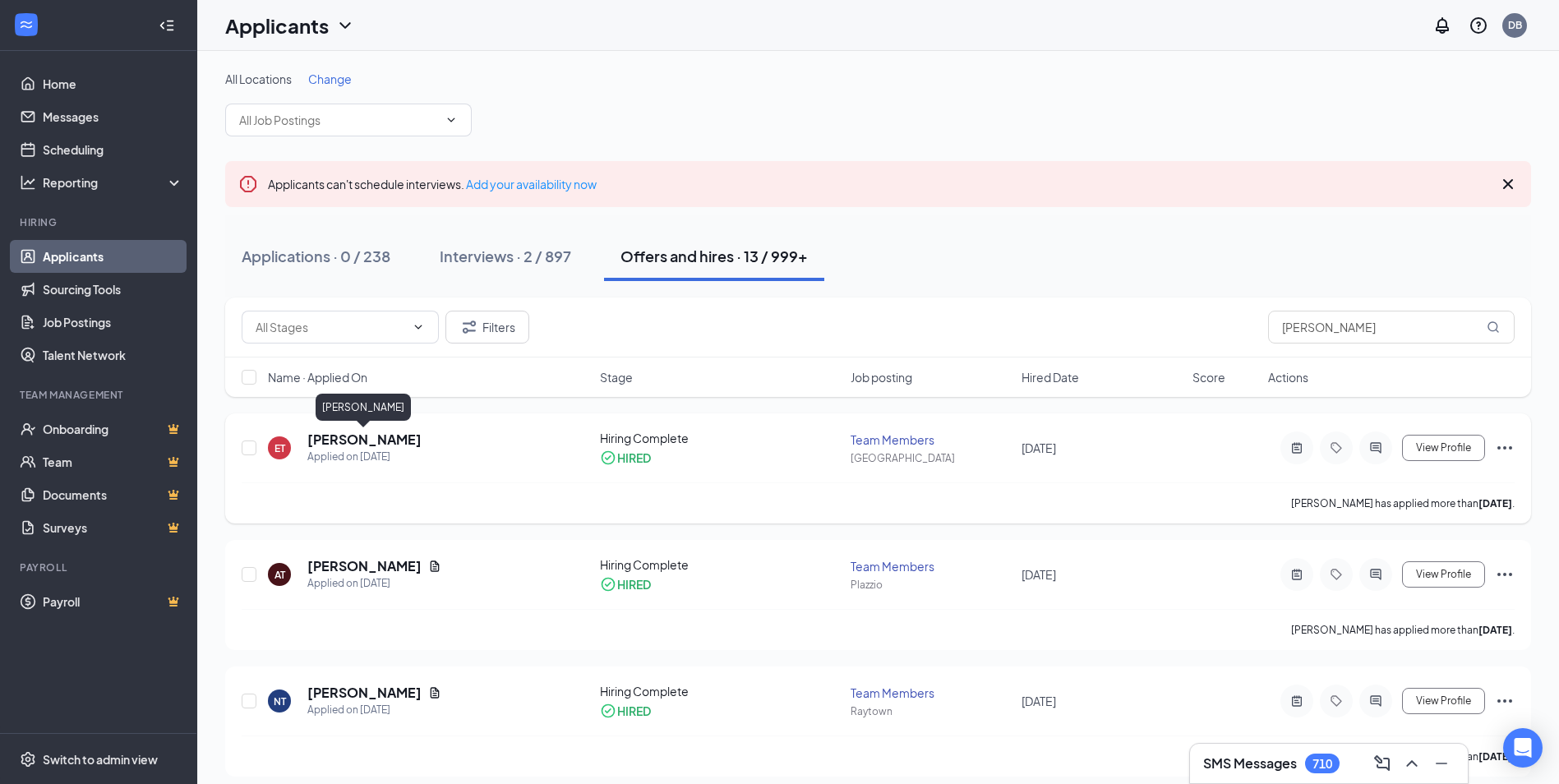
click at [368, 440] on h5 "Eriann Thompson" at bounding box center [364, 439] width 115 height 18
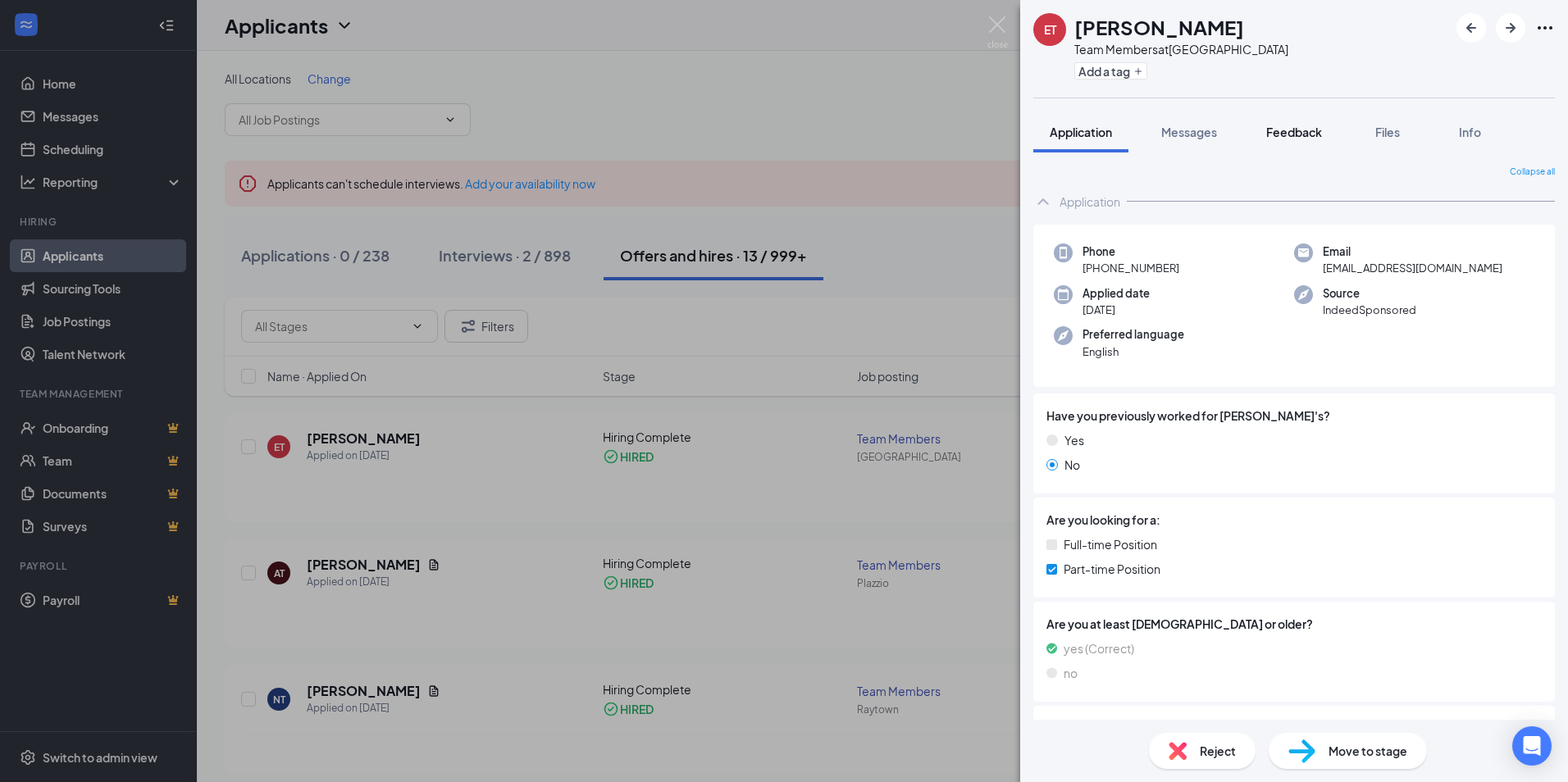
click at [1317, 121] on button "Feedback" at bounding box center [1293, 132] width 88 height 41
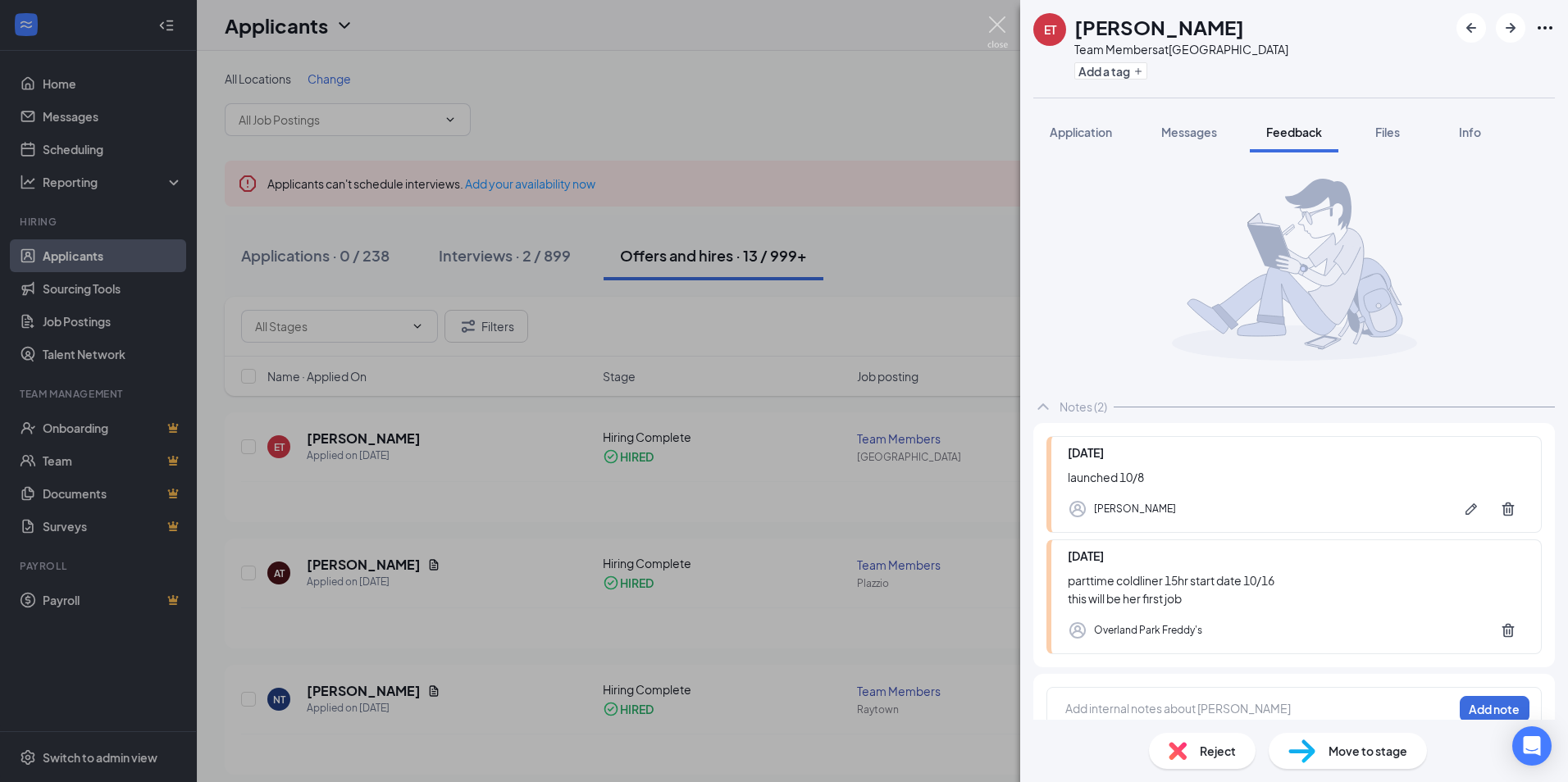
drag, startPoint x: 992, startPoint y: 23, endPoint x: 1072, endPoint y: 57, distance: 86.9
click at [992, 23] on img at bounding box center [997, 32] width 21 height 32
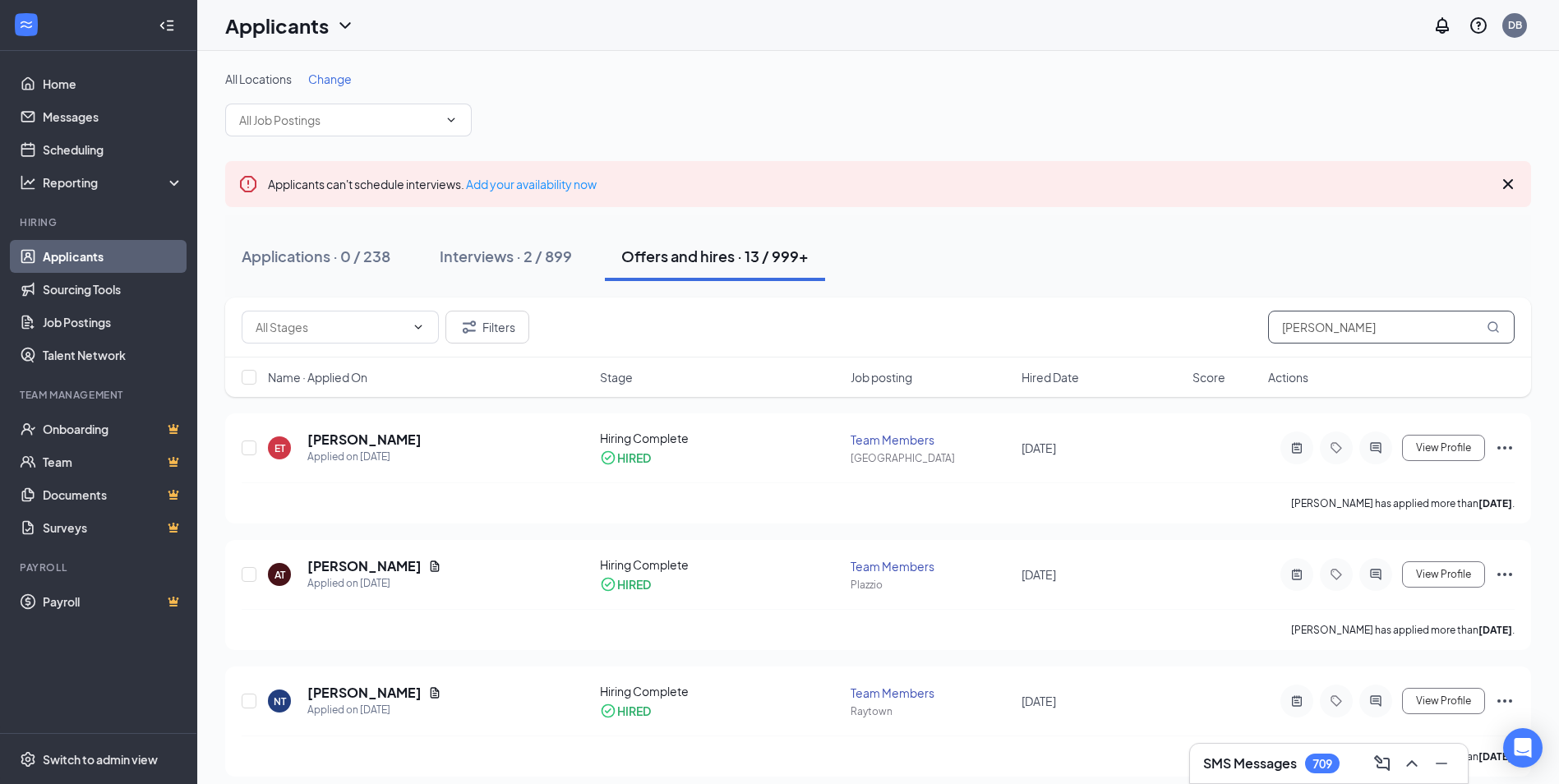
drag, startPoint x: 1370, startPoint y: 336, endPoint x: 1168, endPoint y: 333, distance: 202.0
click at [1176, 333] on div "Filters thompson" at bounding box center [878, 327] width 1273 height 32
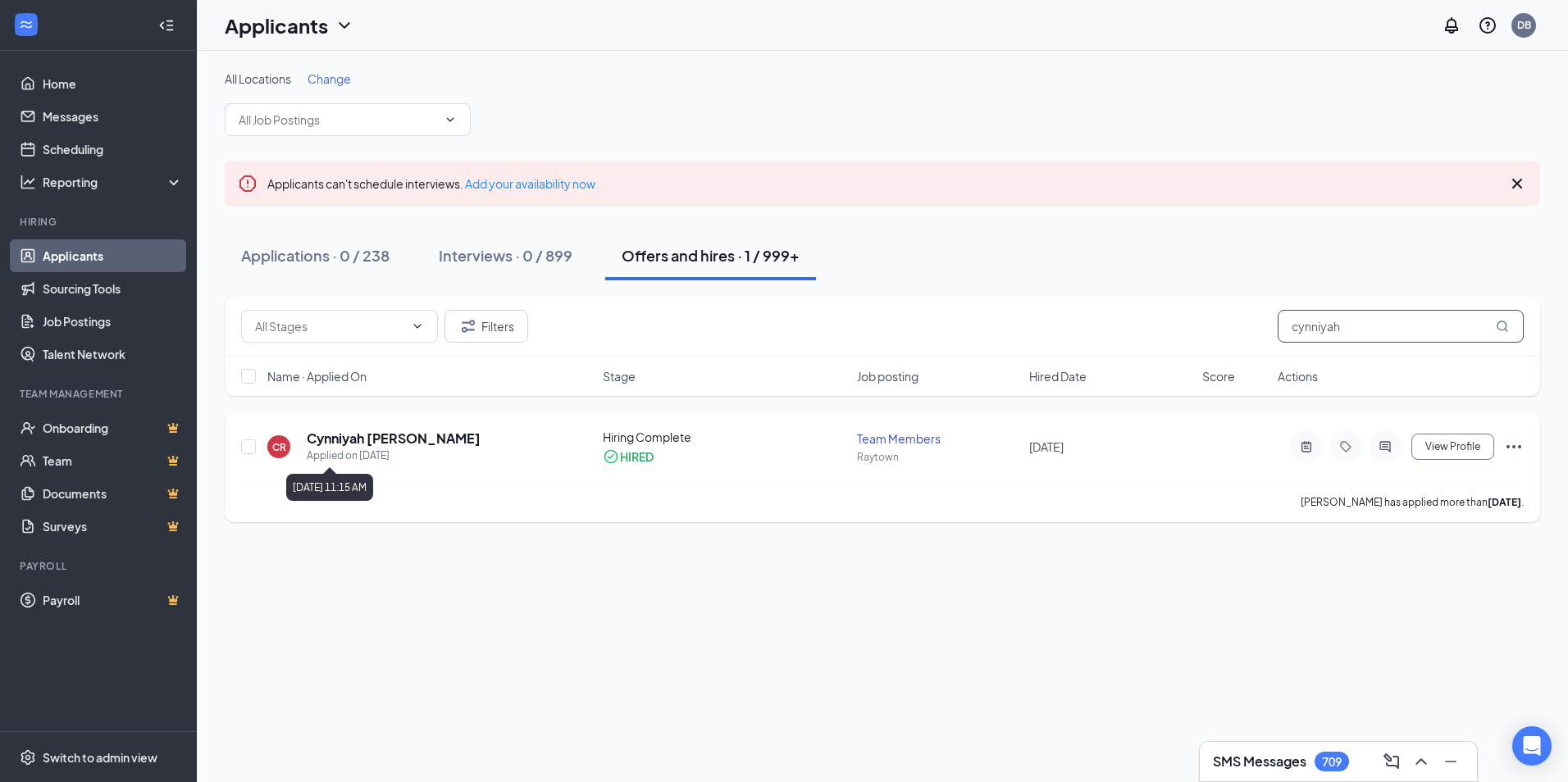
type input "cynniyah"
click at [369, 437] on h5 "Cynniyah Ross" at bounding box center [393, 438] width 174 height 18
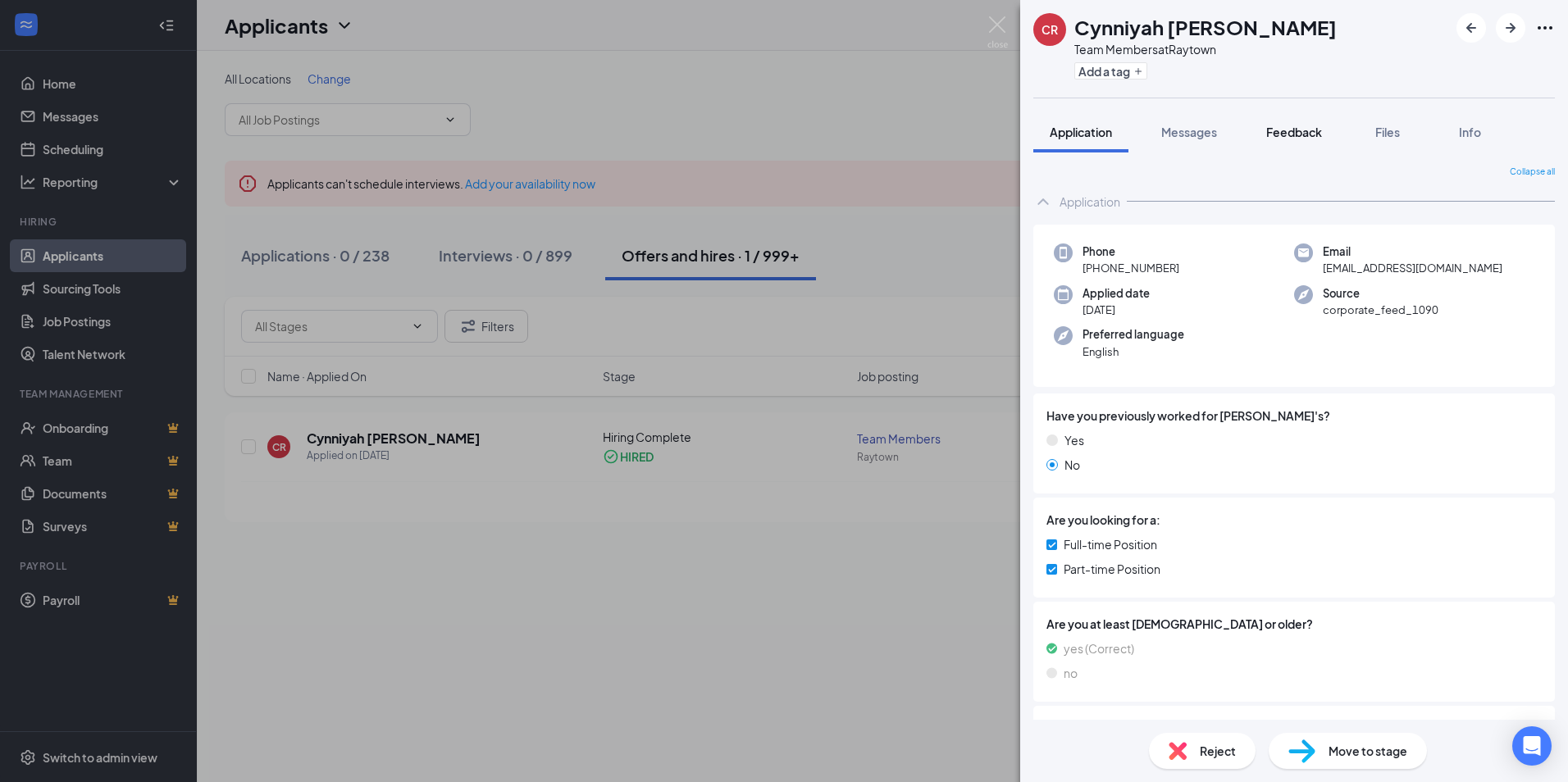
click at [1276, 130] on span "Feedback" at bounding box center [1294, 131] width 56 height 14
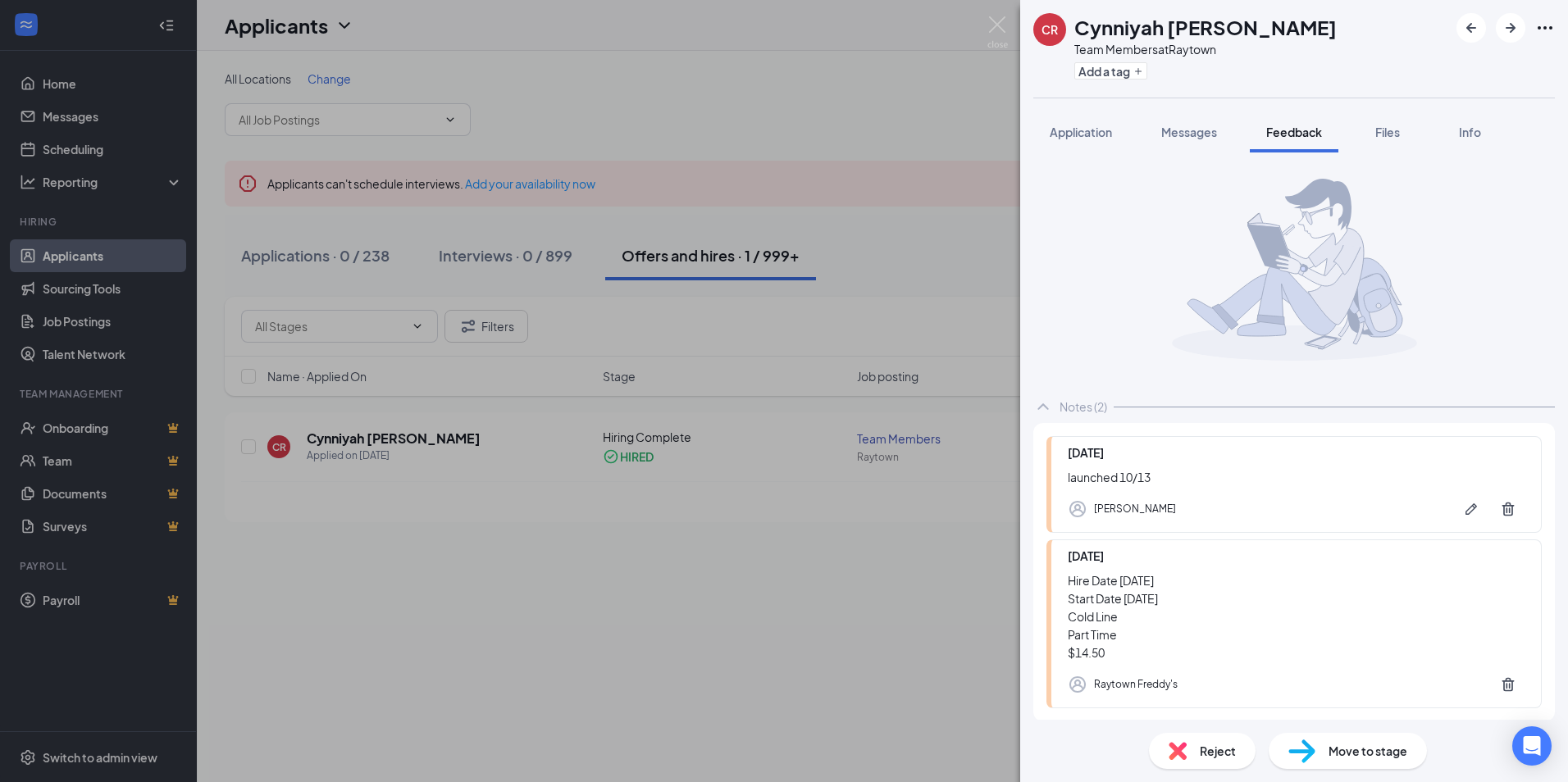
scroll to position [78, 0]
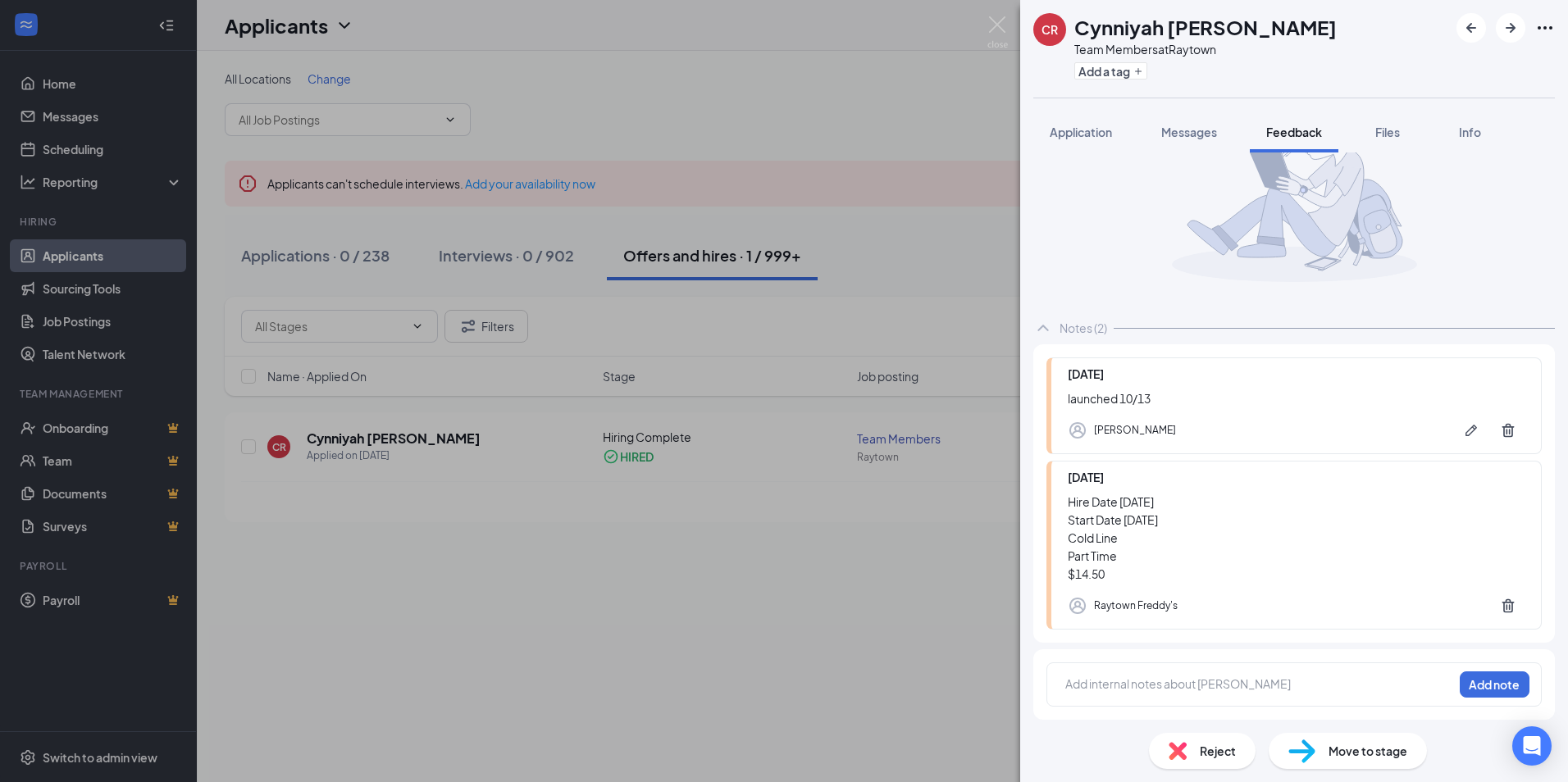
click at [944, 113] on div "CR Cynniyah Ross Team Members at Raytown Add a tag Application Messages Feedbac…" at bounding box center [784, 391] width 1568 height 782
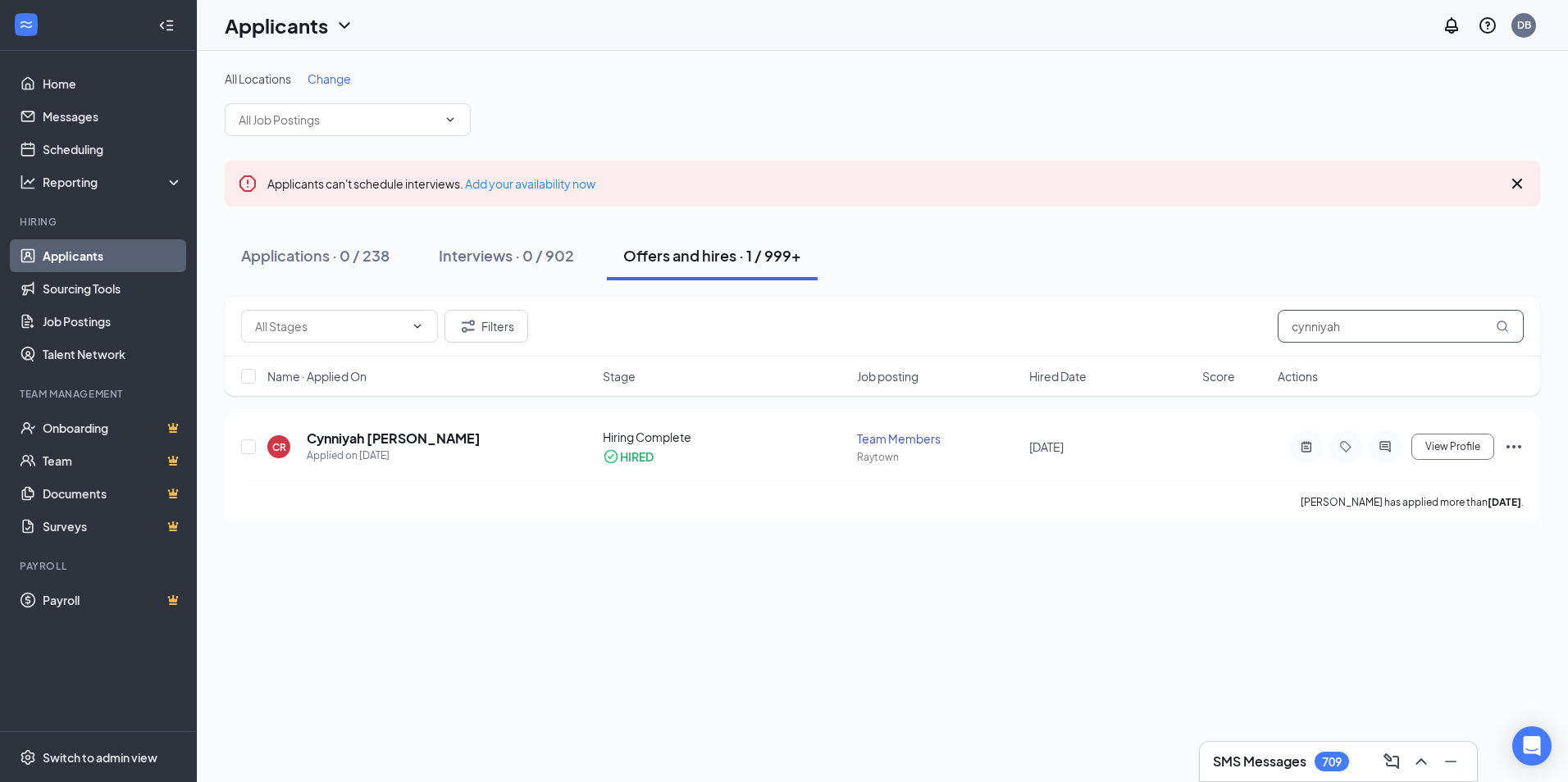
drag, startPoint x: 1358, startPoint y: 328, endPoint x: 1190, endPoint y: 332, distance: 168.0
click at [1193, 332] on div "Filters cynniyah" at bounding box center [882, 326] width 1283 height 32
type input "rowan"
click at [367, 434] on h5 "Rowan Murphy" at bounding box center [364, 438] width 114 height 18
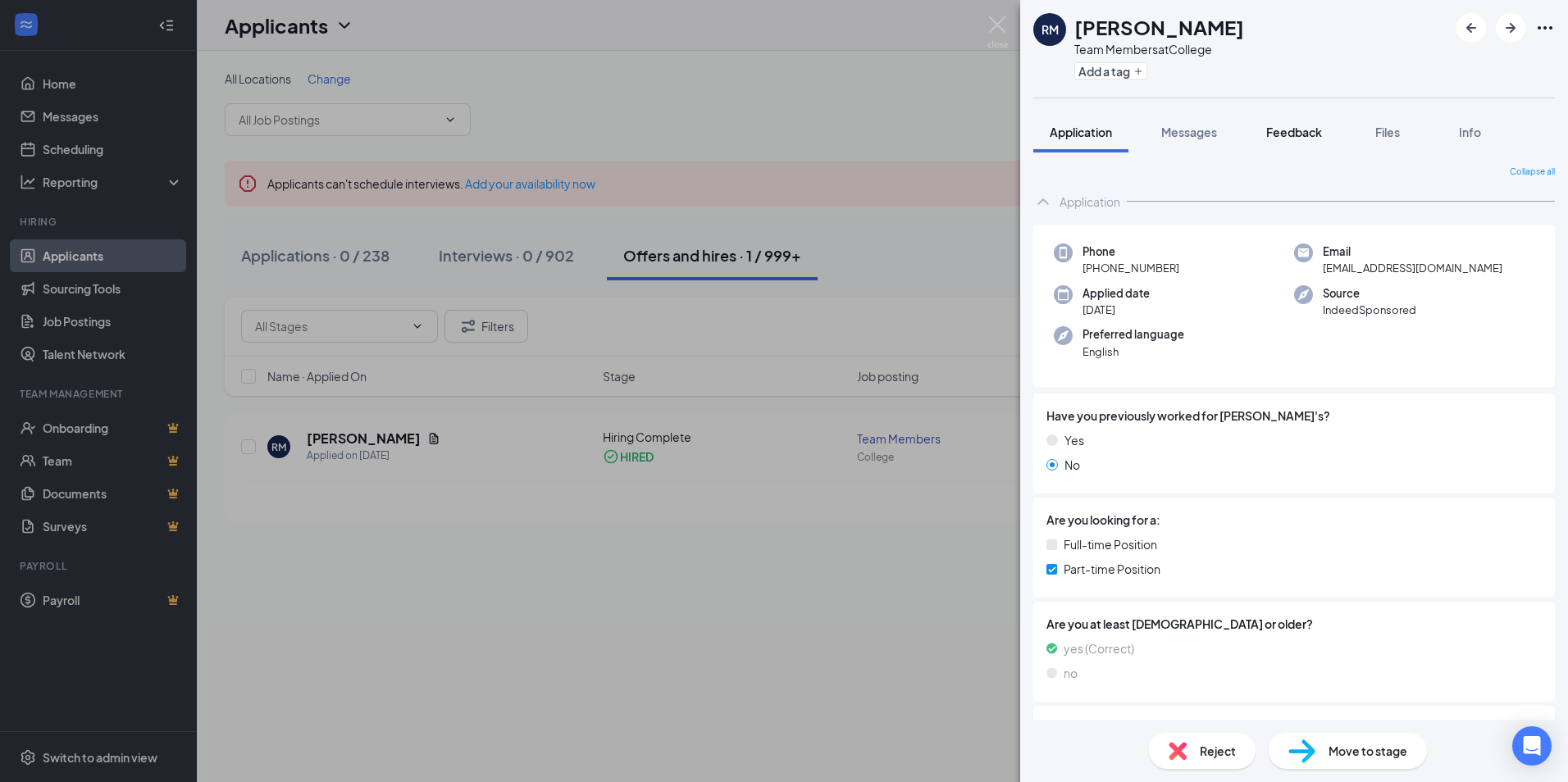
click at [1266, 133] on button "Feedback" at bounding box center [1293, 132] width 88 height 41
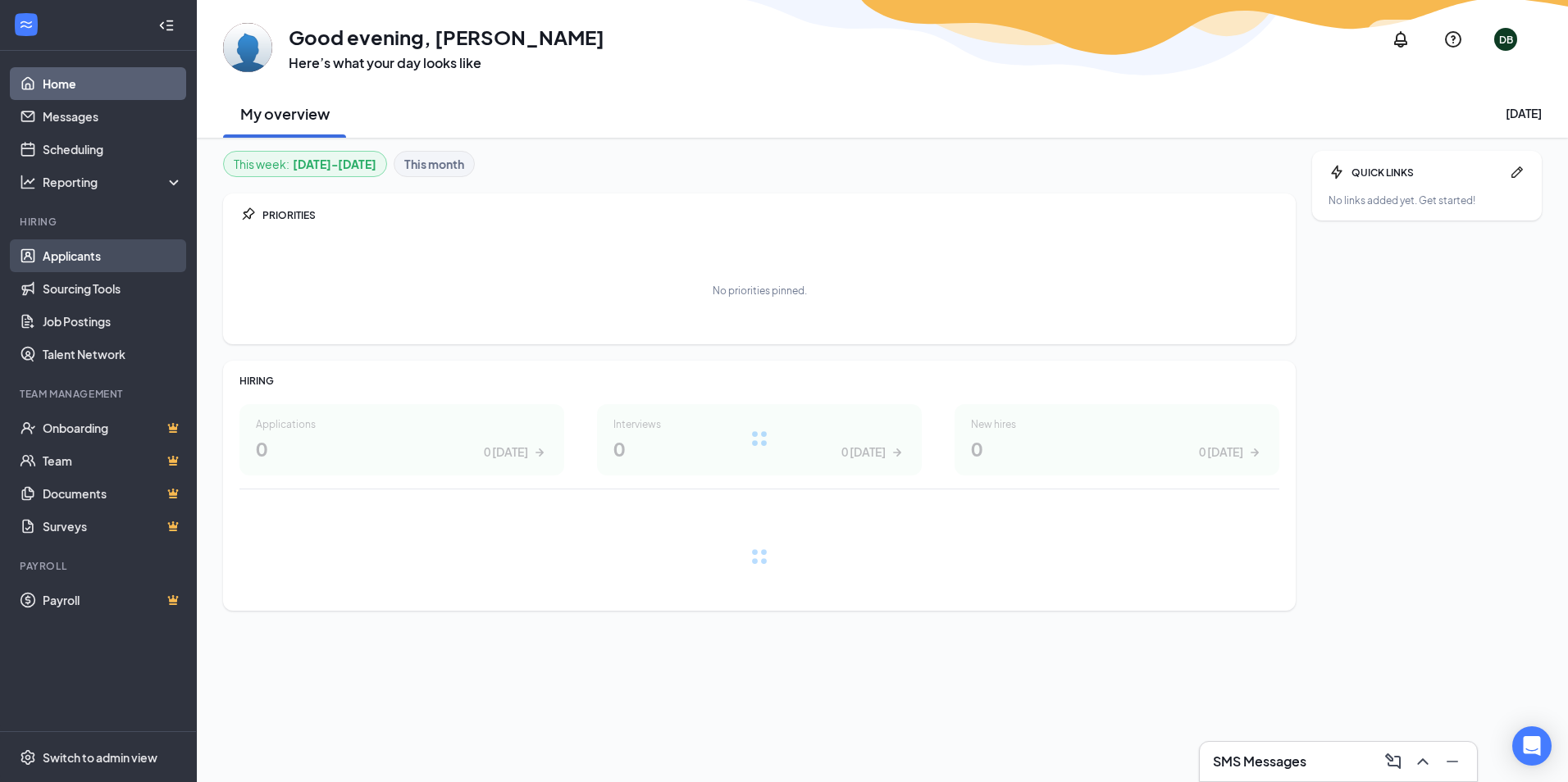
click at [78, 256] on link "Applicants" at bounding box center [113, 256] width 140 height 32
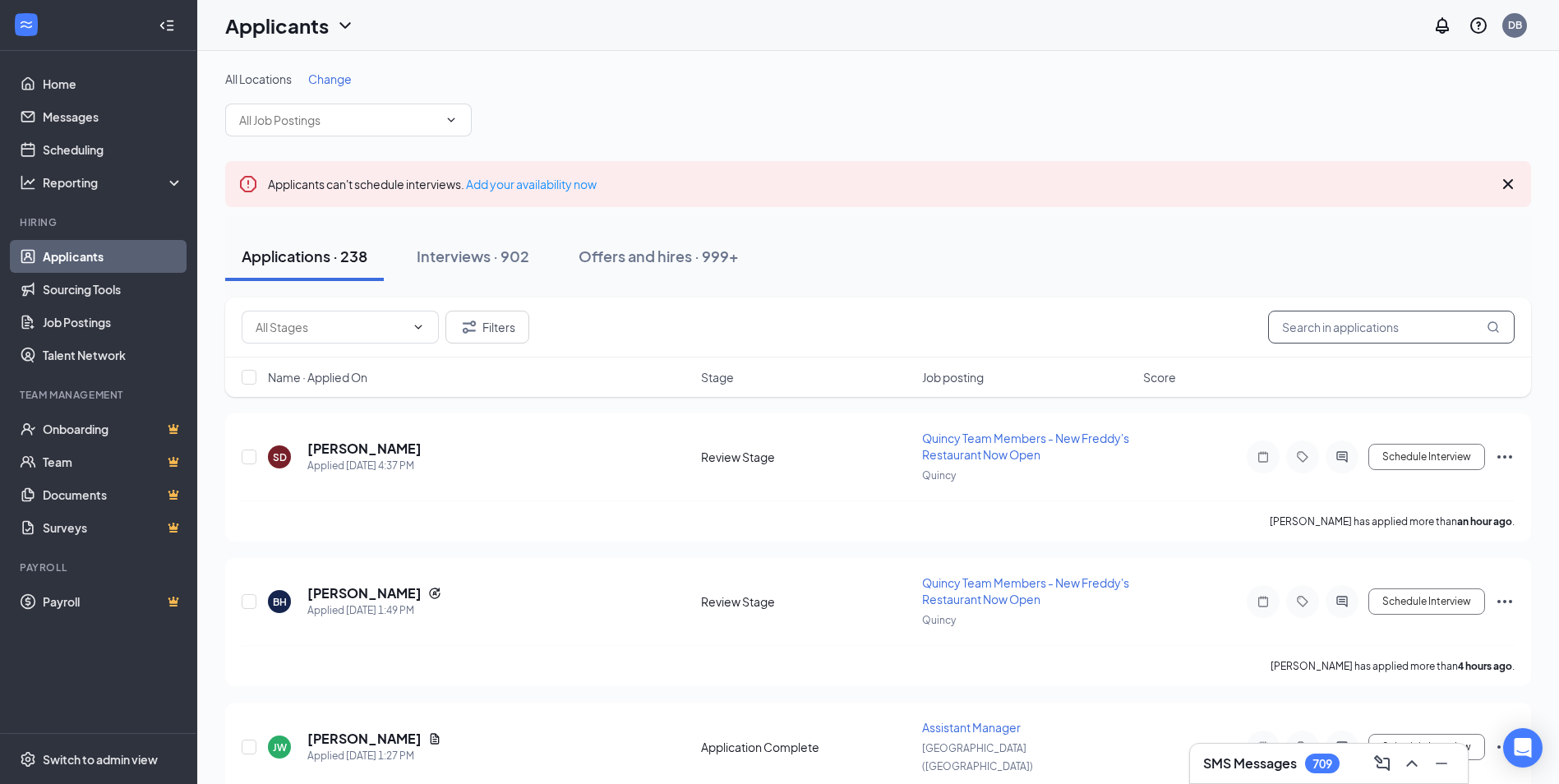
click at [1334, 326] on input "text" at bounding box center [1391, 327] width 246 height 32
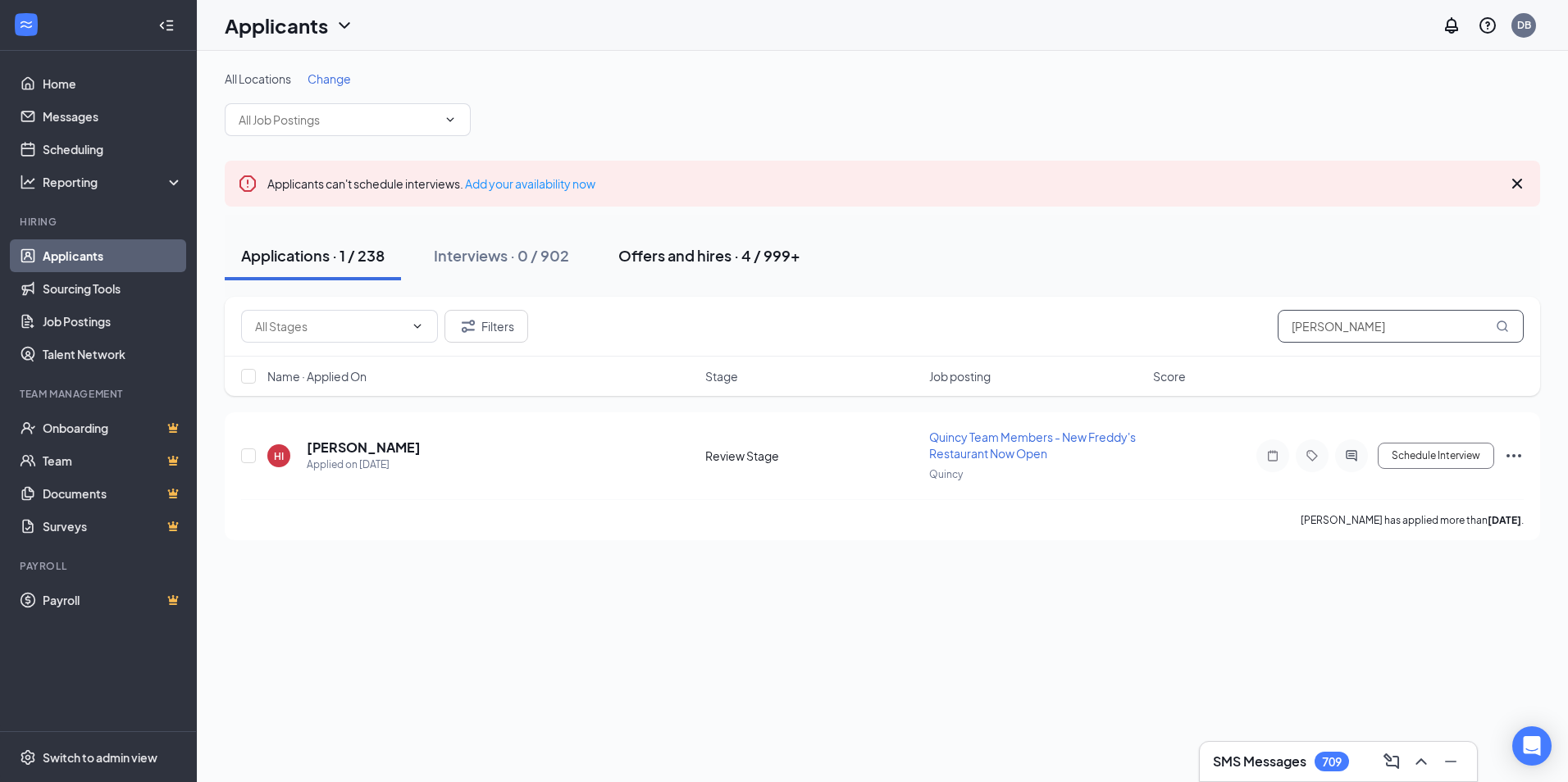
type input "murphy"
click at [728, 247] on div "Offers and hires · 4 / 999+" at bounding box center [709, 255] width 182 height 21
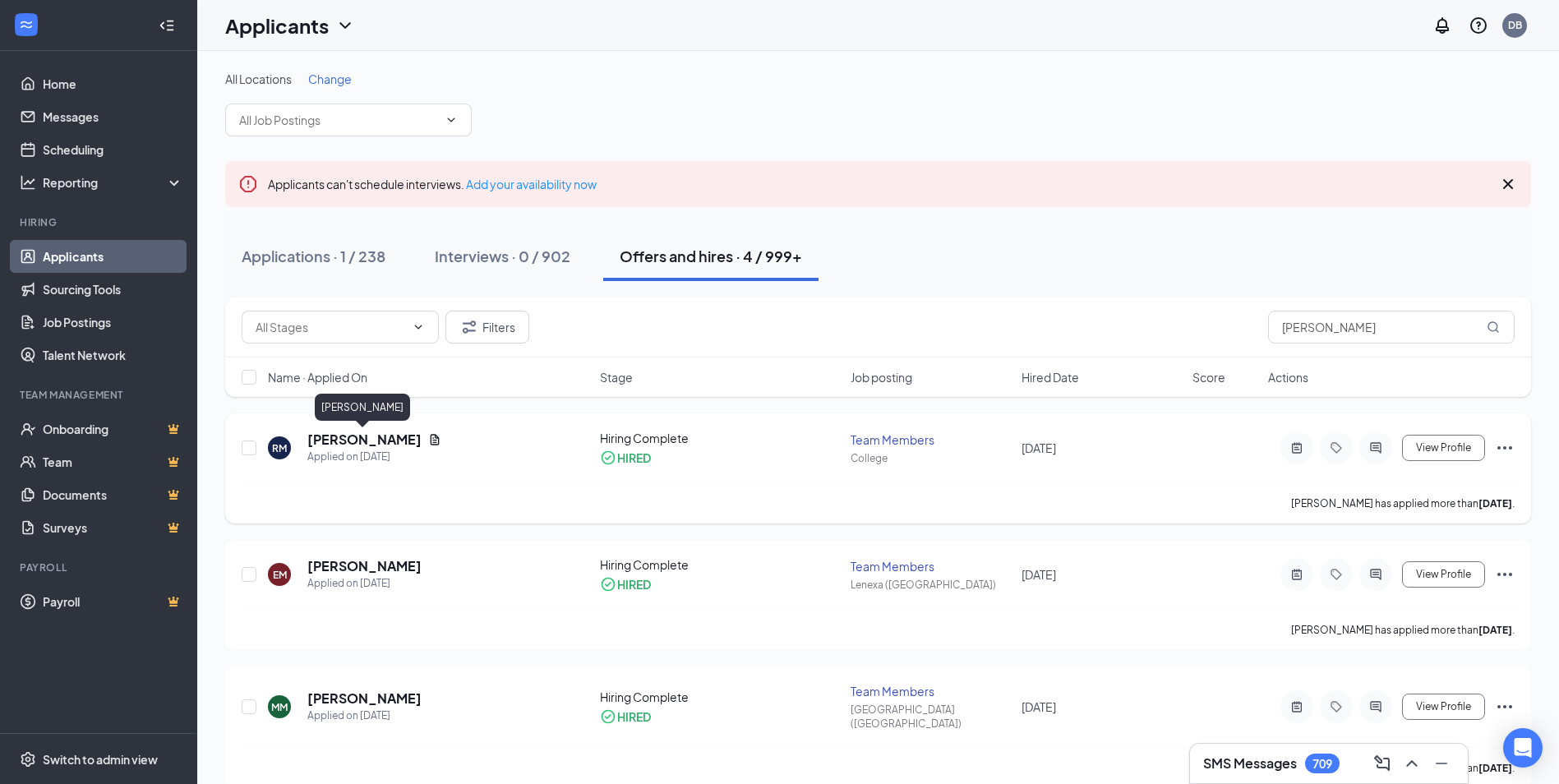
click at [364, 440] on h5 "Rowan Murphy" at bounding box center [364, 439] width 115 height 18
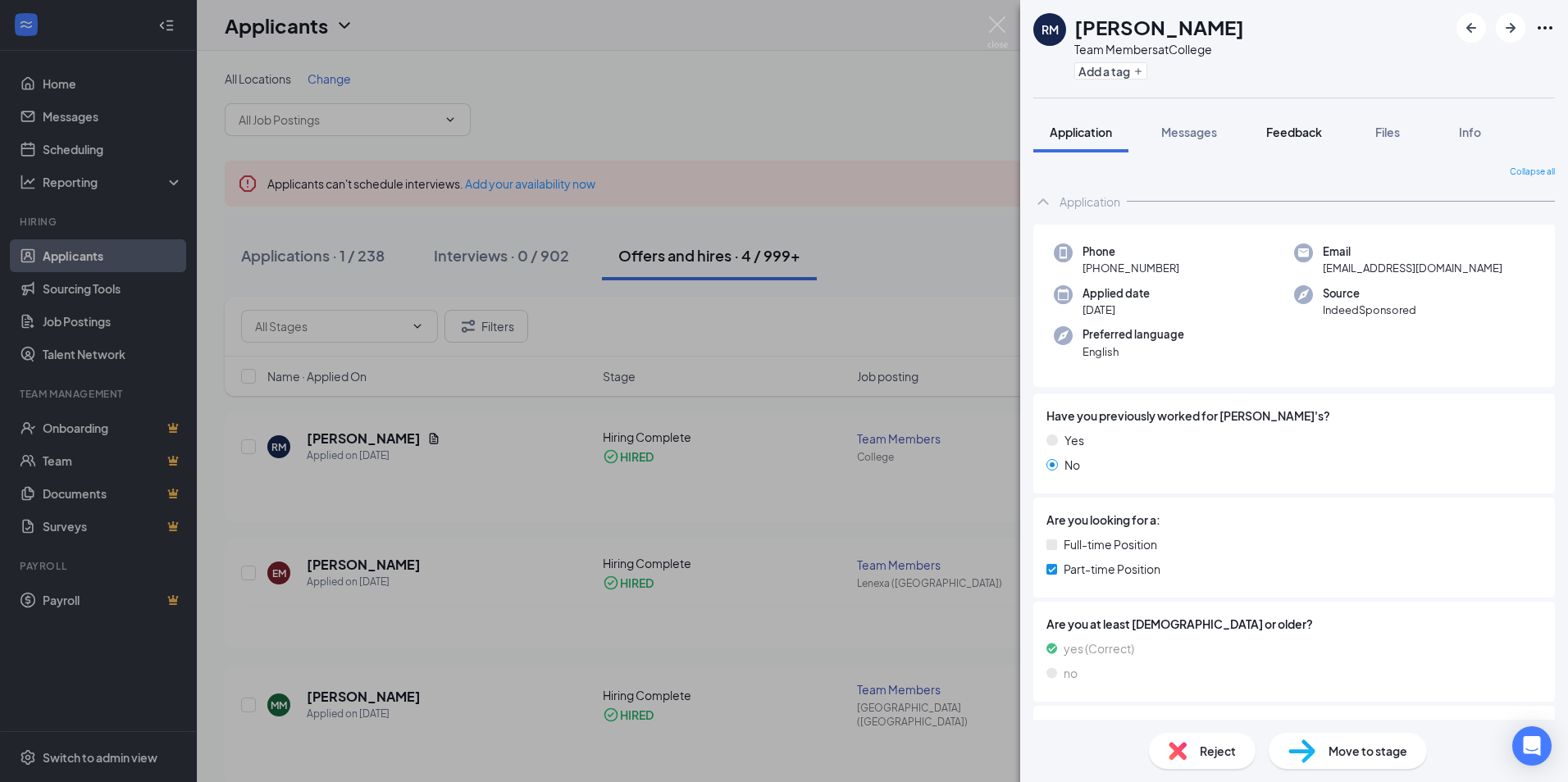
click at [1291, 128] on span "Feedback" at bounding box center [1294, 131] width 56 height 14
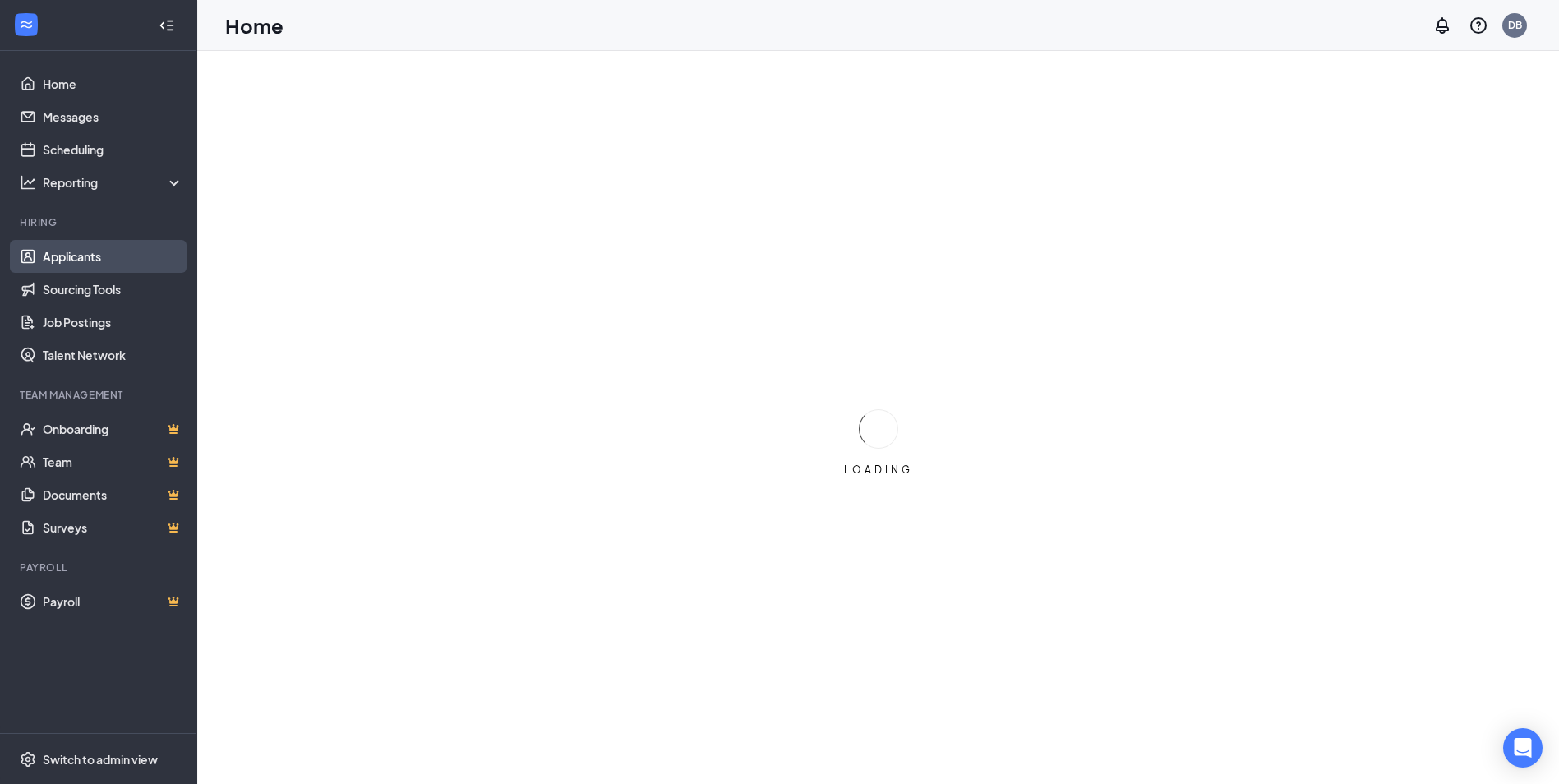
click at [79, 262] on link "Applicants" at bounding box center [113, 256] width 141 height 32
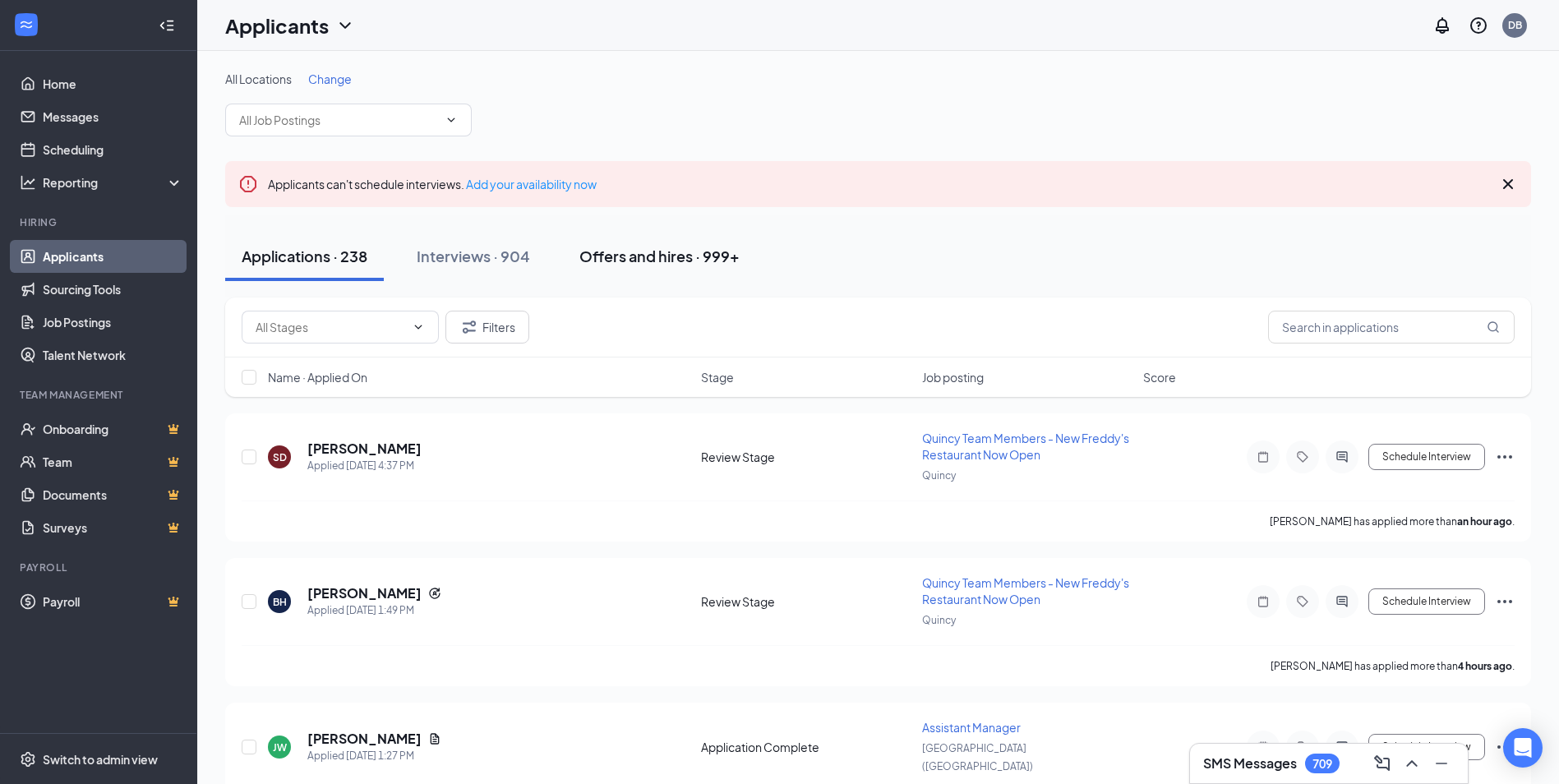
click at [690, 244] on button "Offers and hires · 999+" at bounding box center [660, 256] width 193 height 50
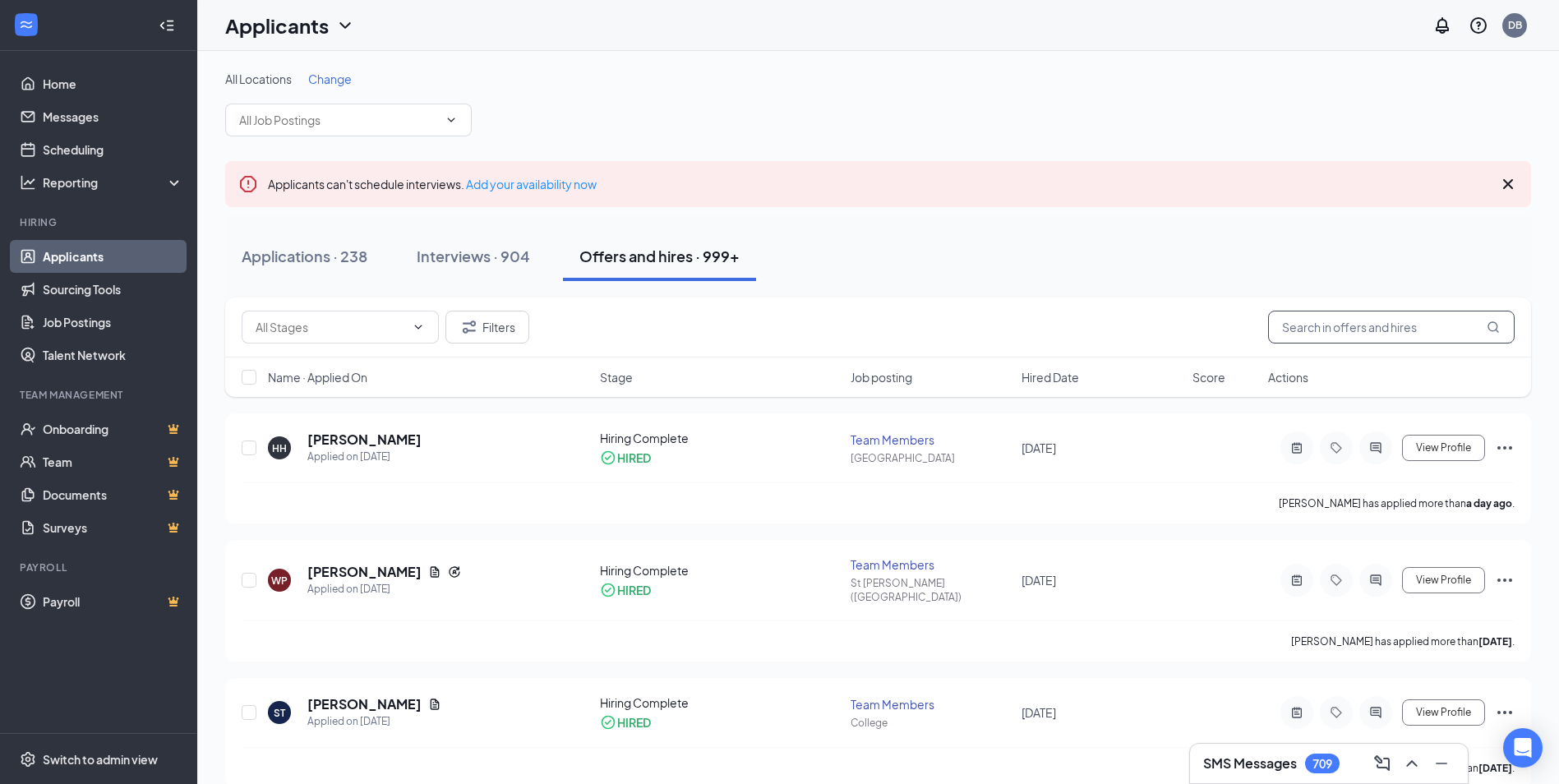
click at [1435, 325] on input "text" at bounding box center [1391, 327] width 246 height 32
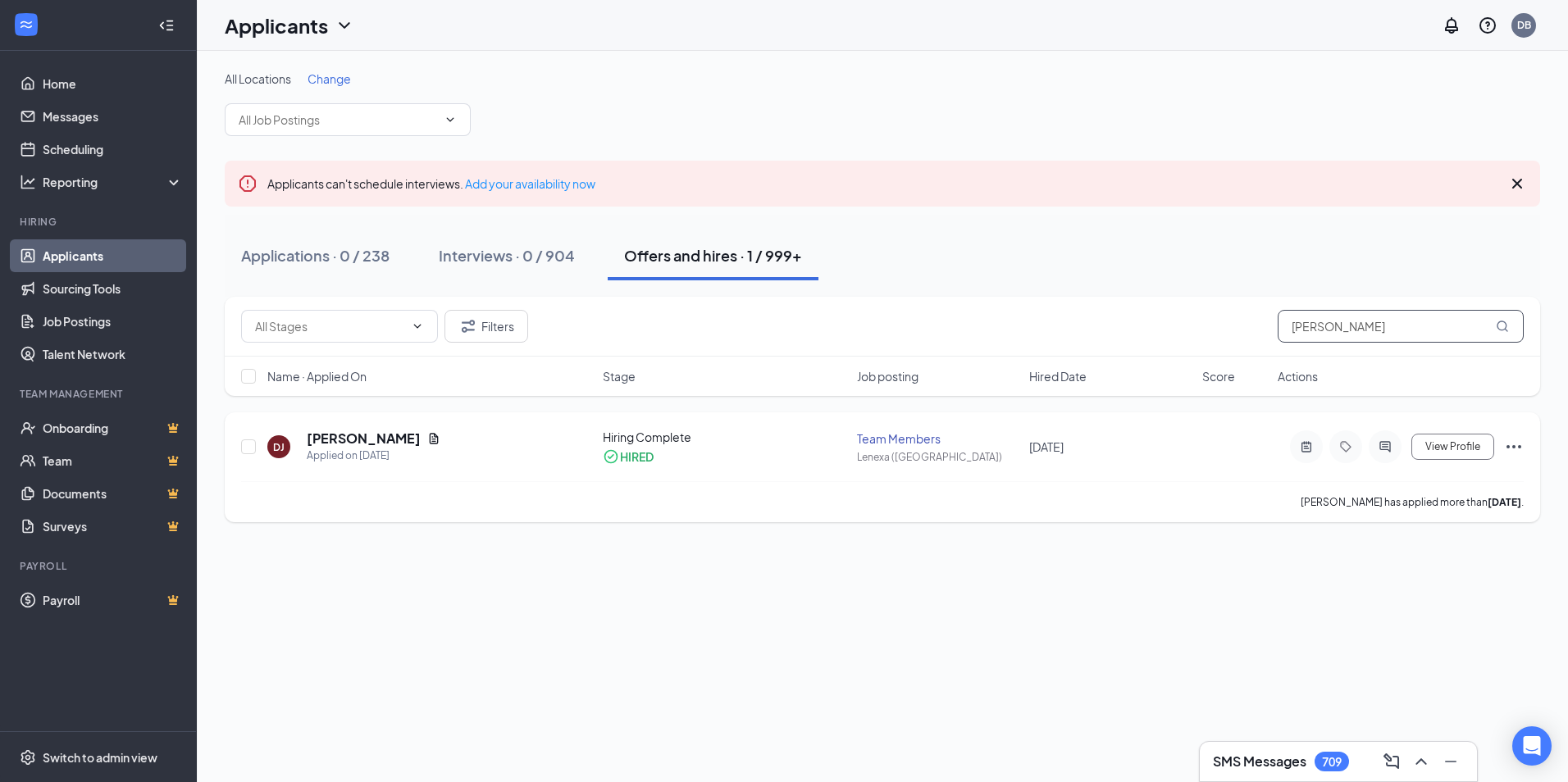
type input "[PERSON_NAME]"
click at [331, 437] on h5 "[PERSON_NAME]" at bounding box center [364, 438] width 114 height 18
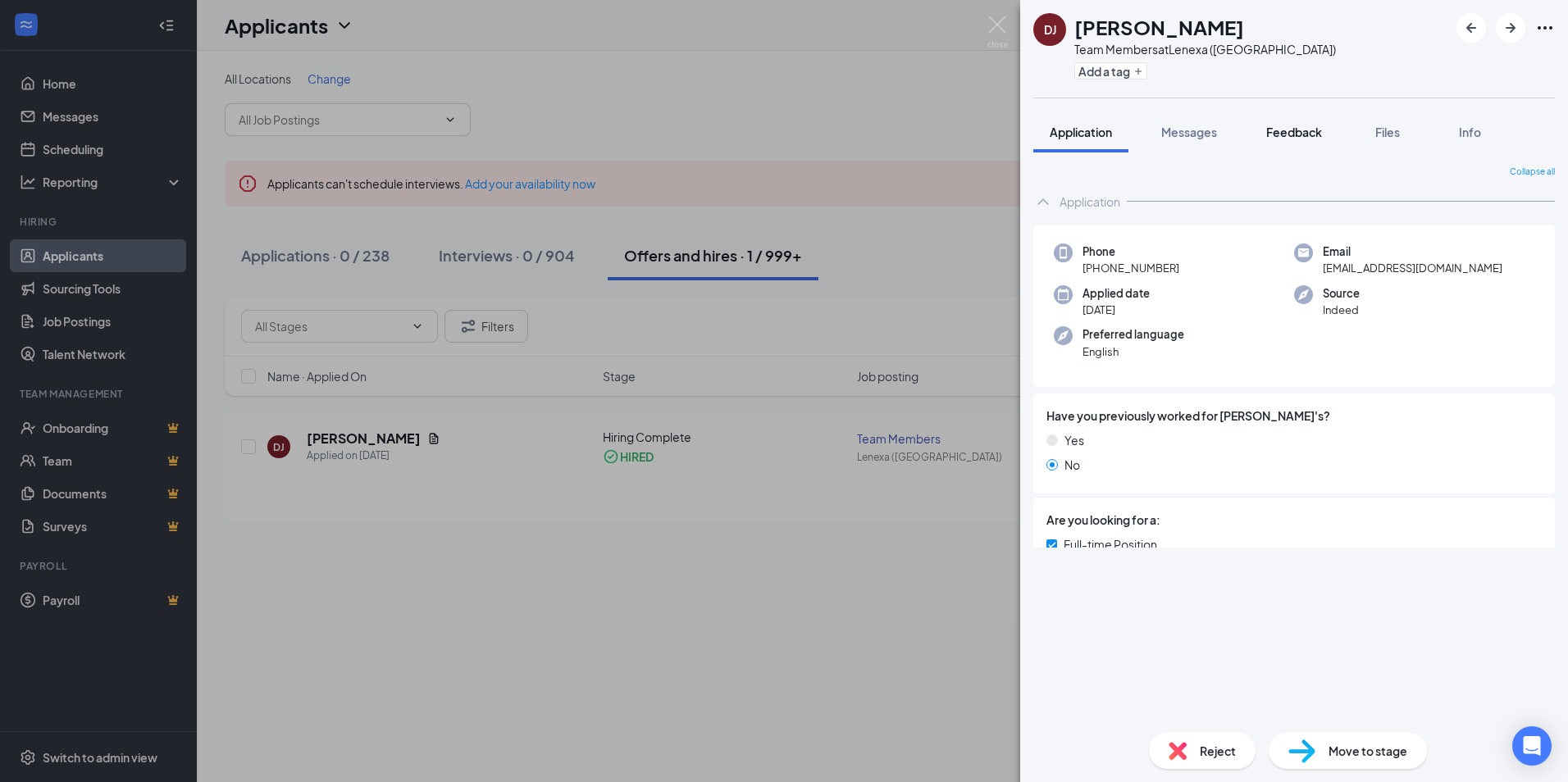
click at [1270, 135] on span "Feedback" at bounding box center [1294, 131] width 56 height 14
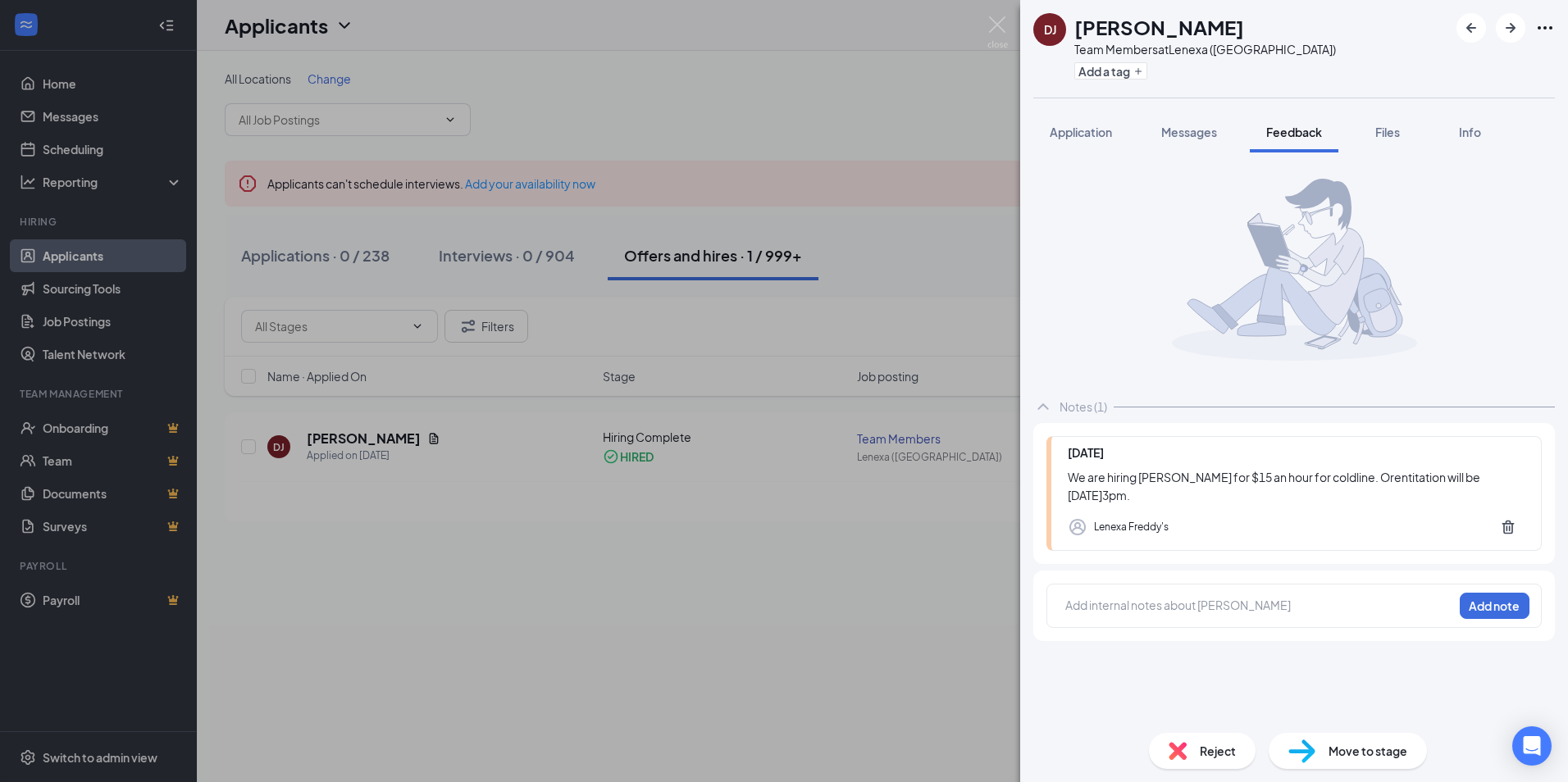
click at [1224, 606] on div at bounding box center [1258, 605] width 386 height 17
click at [1534, 613] on div "Hi sorry for the delay on this, I spoke with [PERSON_NAME]. He was in [GEOGRAPH…" at bounding box center [1293, 630] width 495 height 92
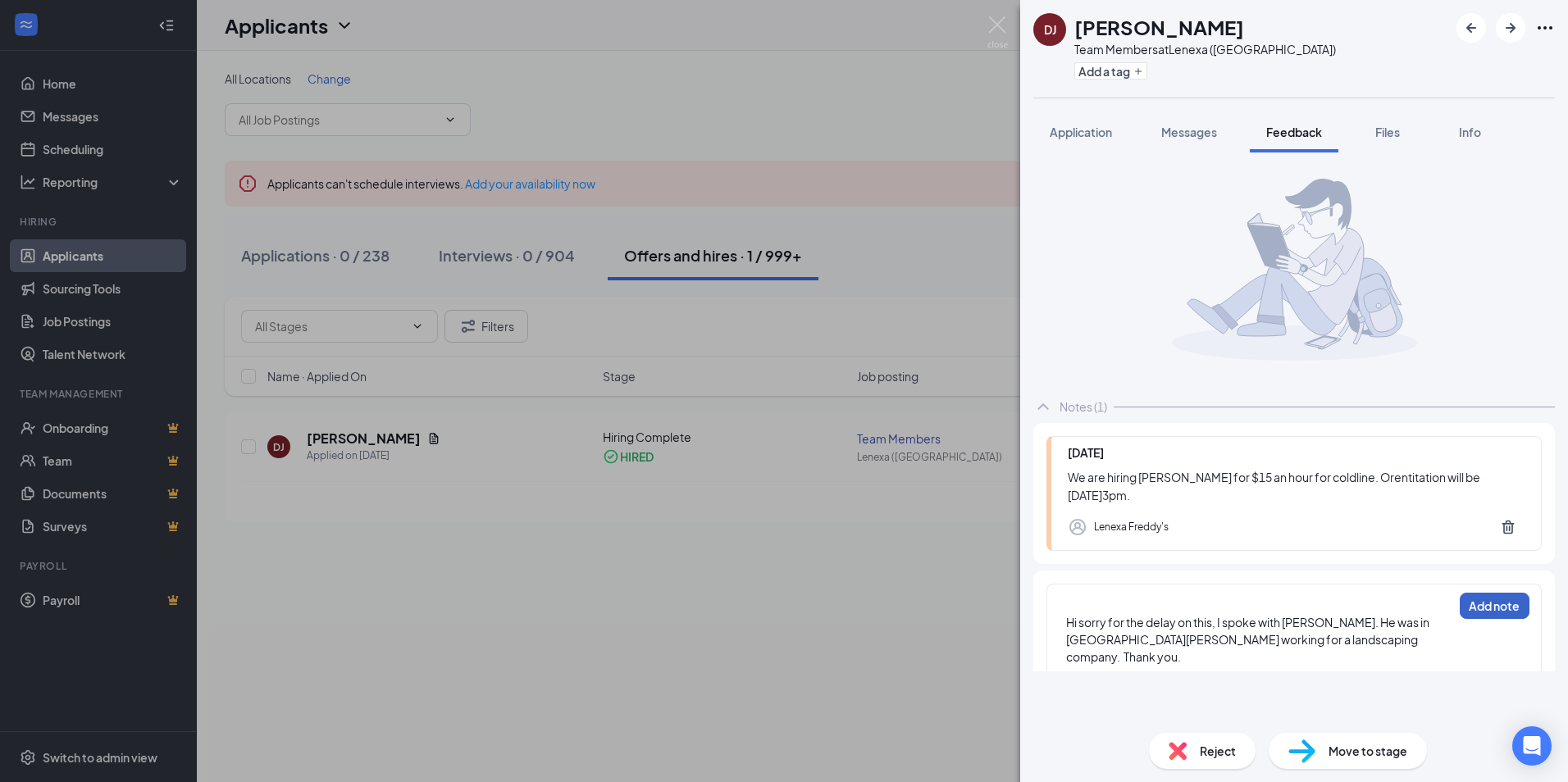
drag, startPoint x: 1502, startPoint y: 606, endPoint x: 1566, endPoint y: 584, distance: 67.7
click at [1503, 606] on button "Add note" at bounding box center [1494, 606] width 69 height 26
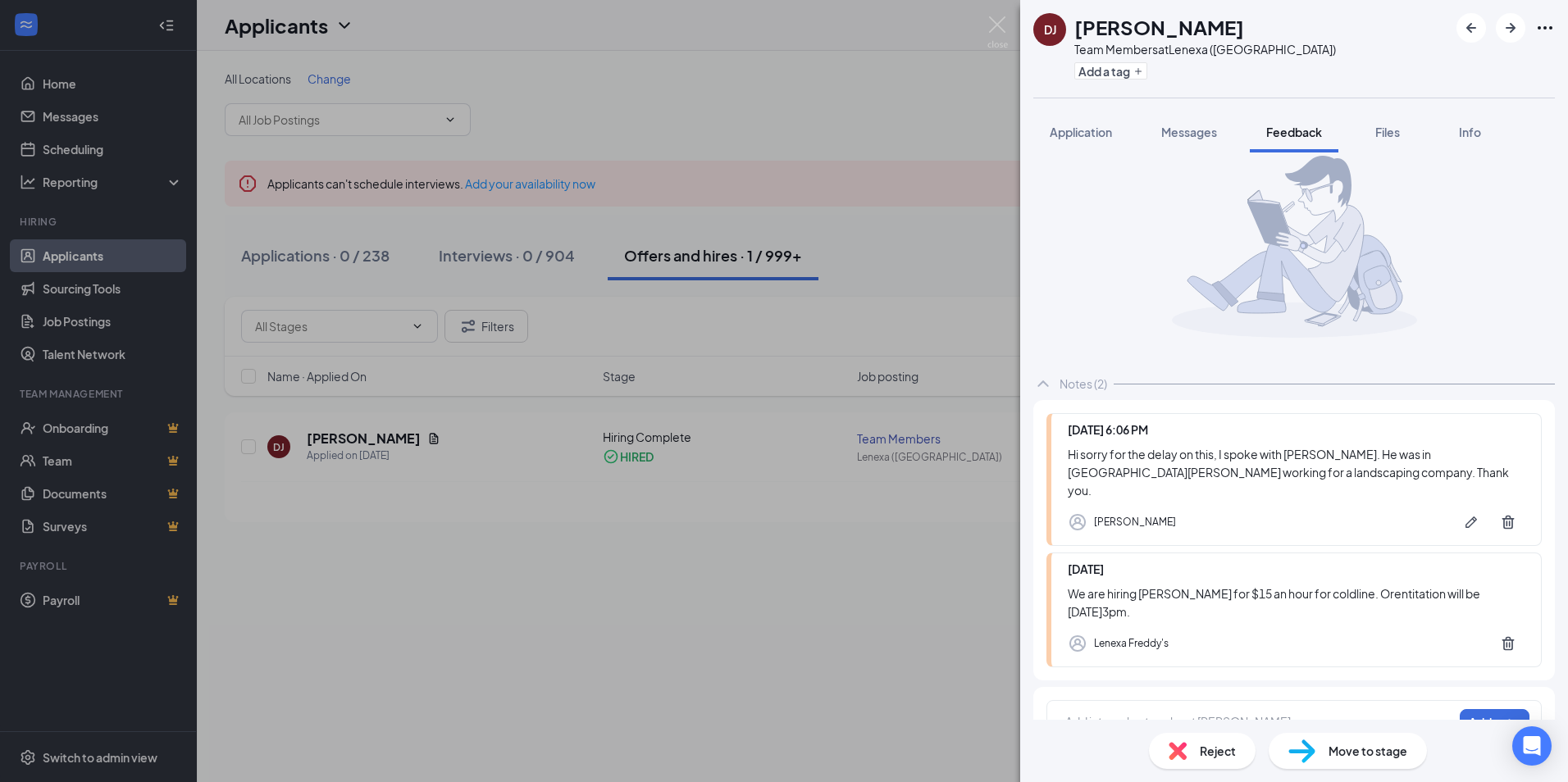
scroll to position [42, 0]
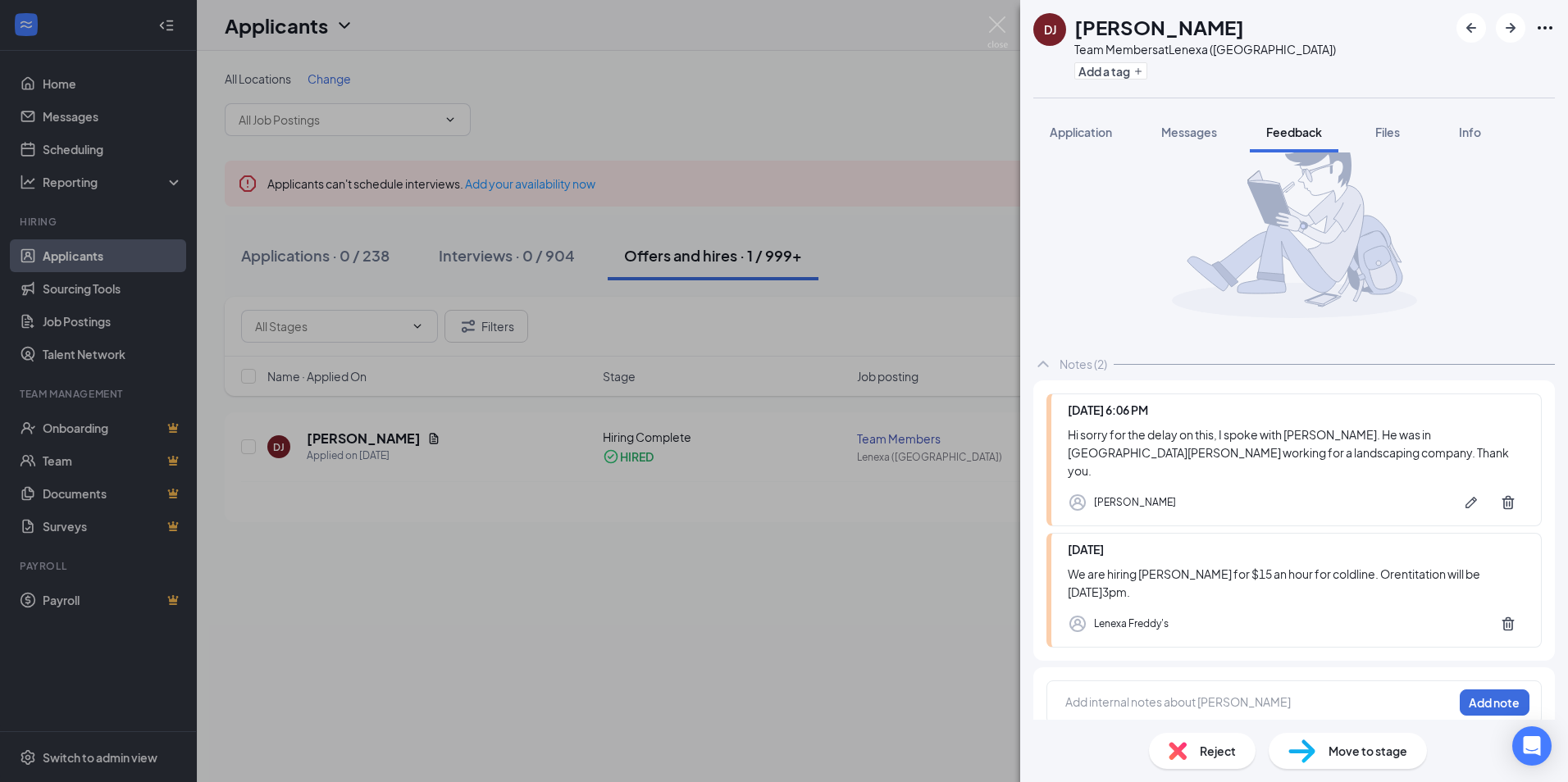
click at [1235, 694] on div at bounding box center [1258, 702] width 386 height 17
click at [1497, 689] on button "Add note" at bounding box center [1494, 702] width 69 height 26
